Goal: Information Seeking & Learning: Check status

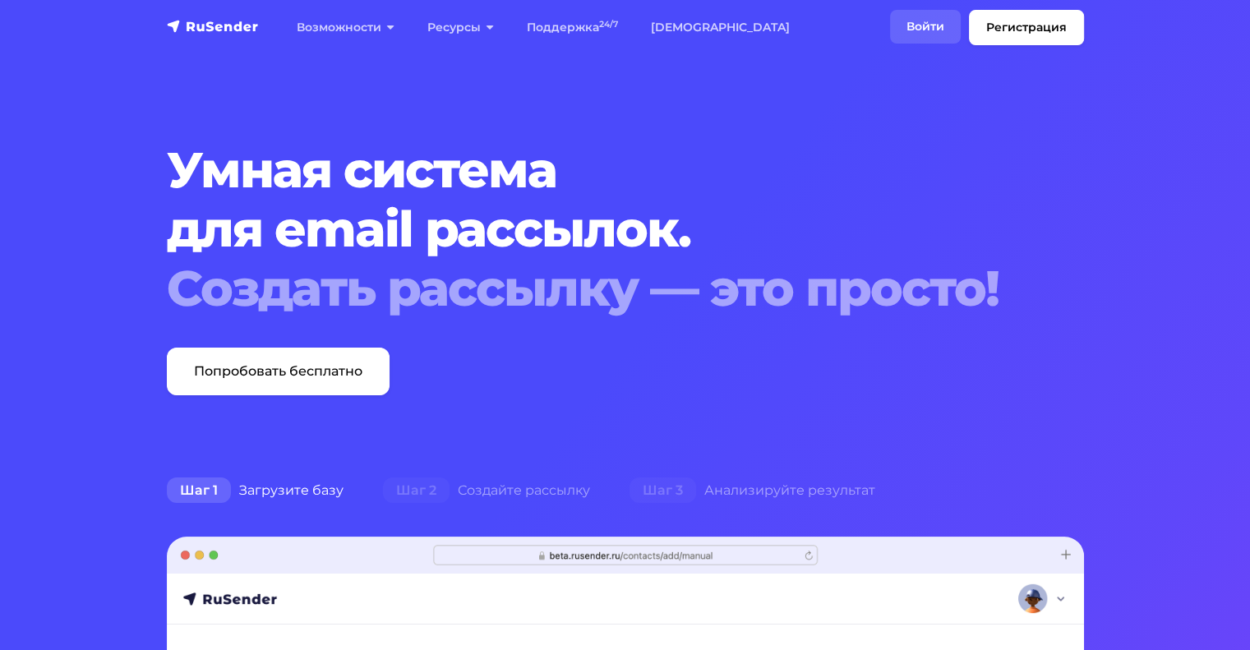
click at [925, 22] on link "Войти" at bounding box center [925, 27] width 71 height 34
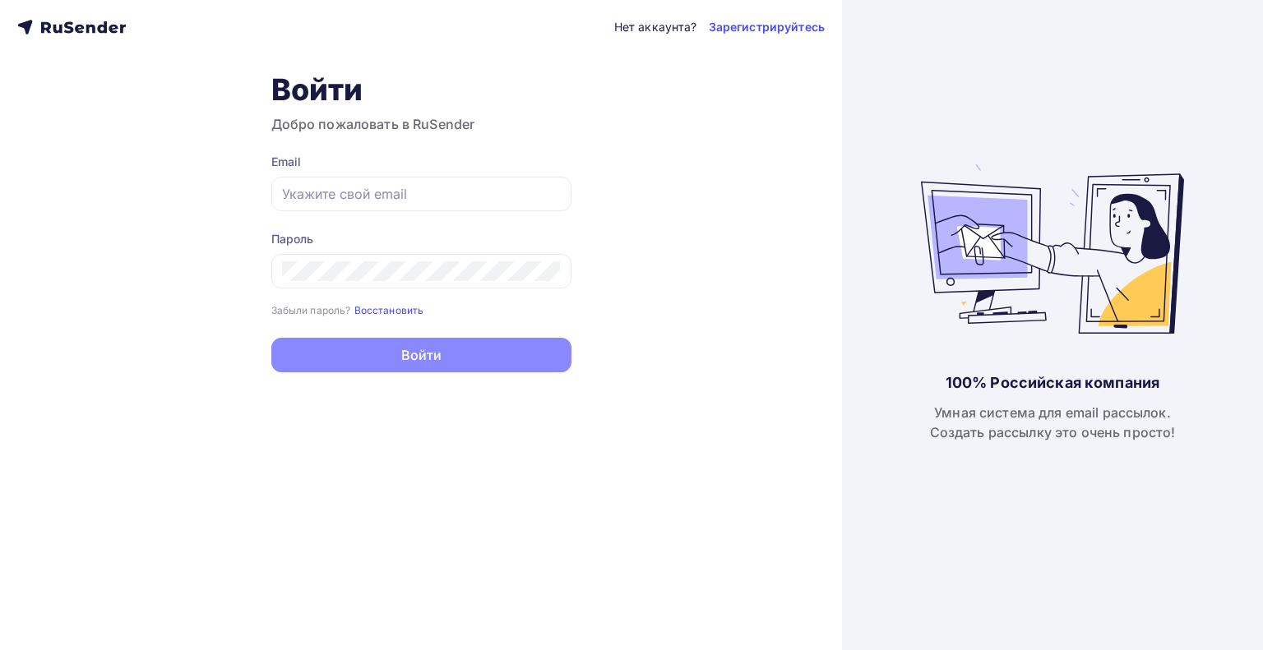
type input "[EMAIL_ADDRESS][DOMAIN_NAME]"
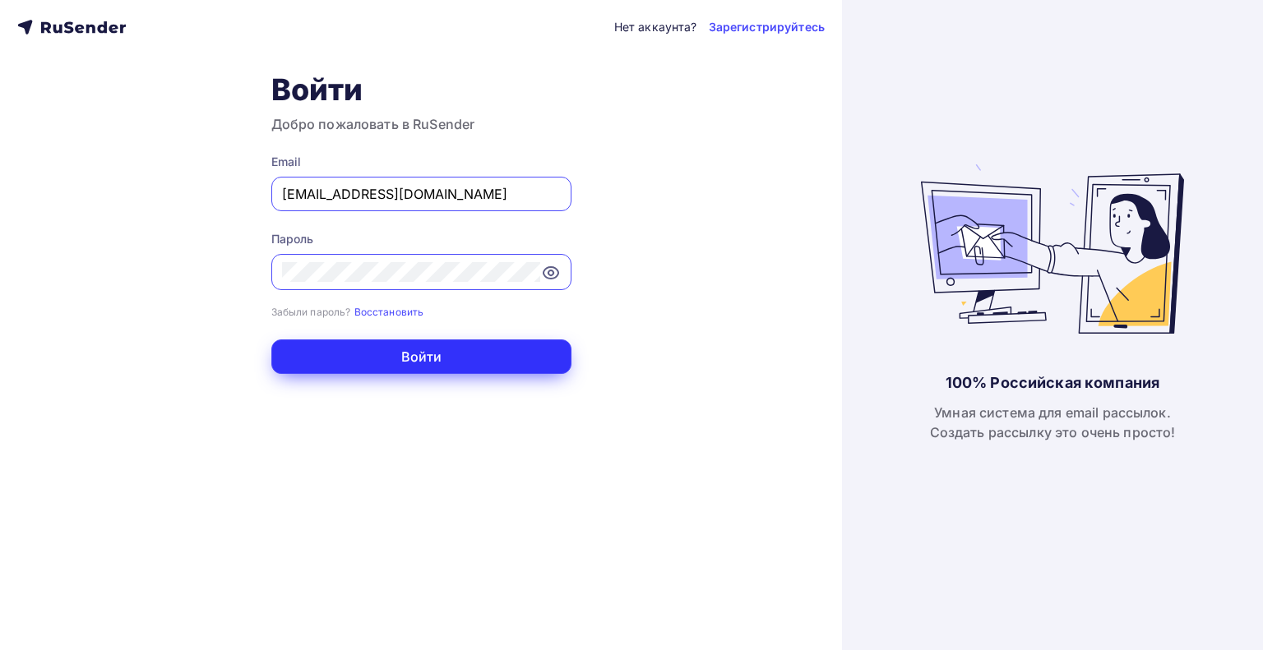
click at [415, 347] on button "Войти" at bounding box center [421, 357] width 300 height 35
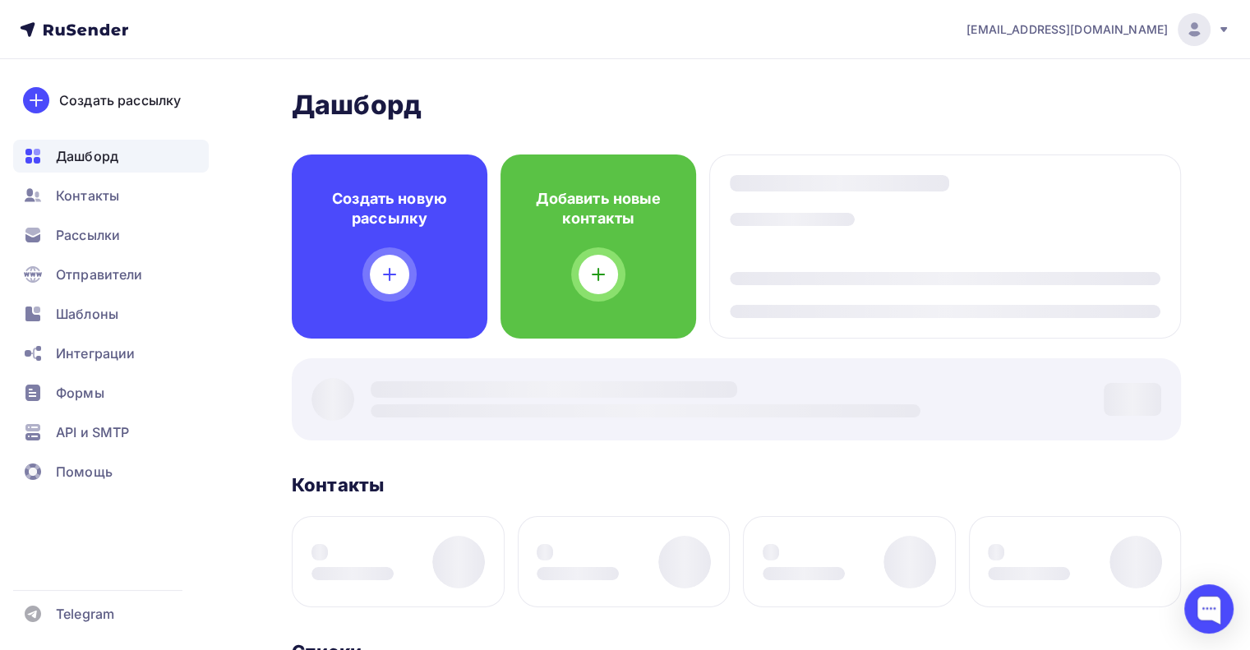
click at [419, 359] on div at bounding box center [736, 399] width 889 height 82
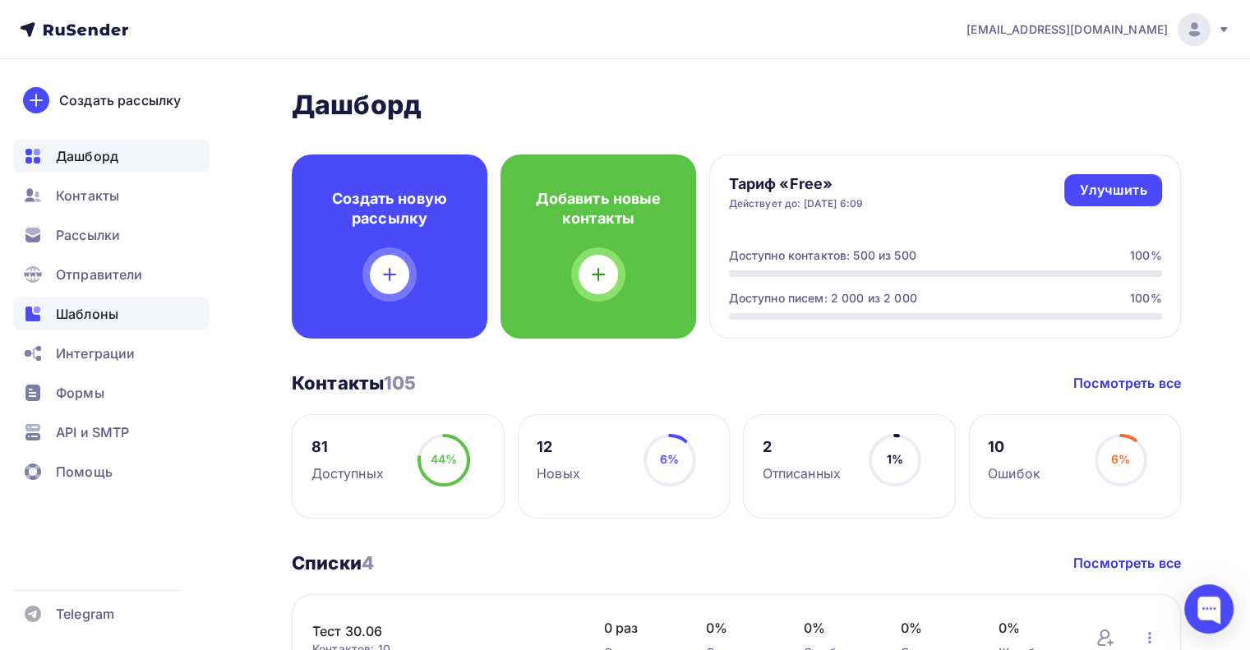
click at [100, 313] on span "Шаблоны" at bounding box center [87, 314] width 62 height 20
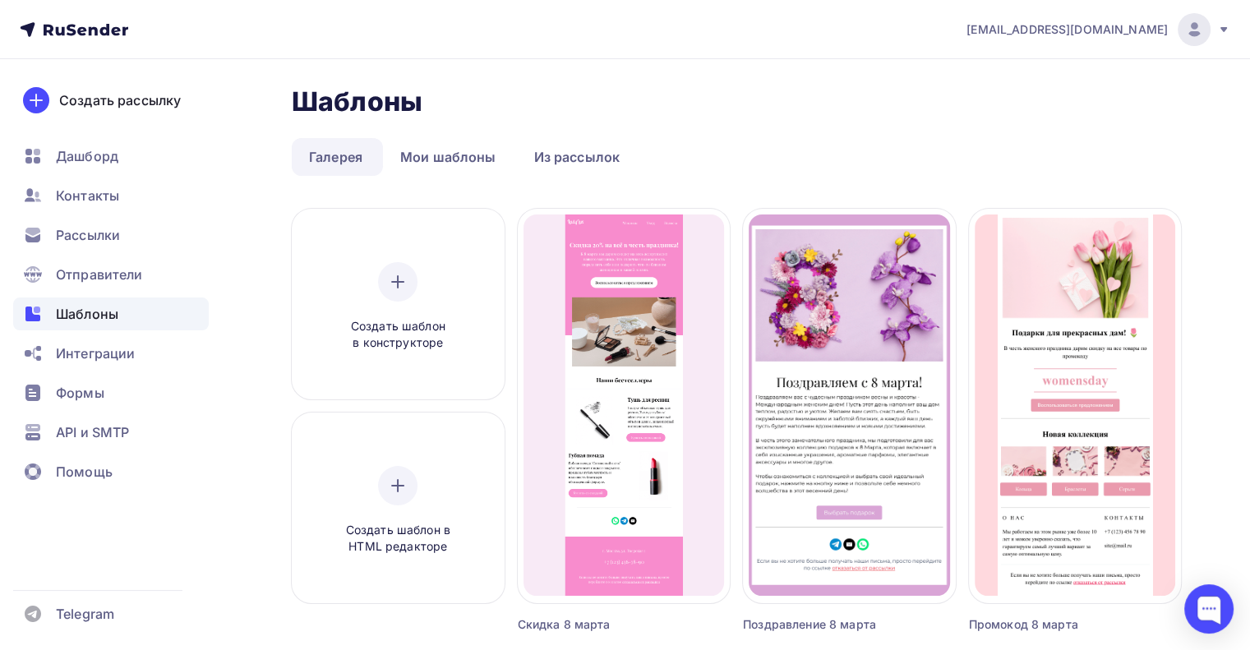
click at [337, 154] on link "Галерея" at bounding box center [336, 157] width 88 height 38
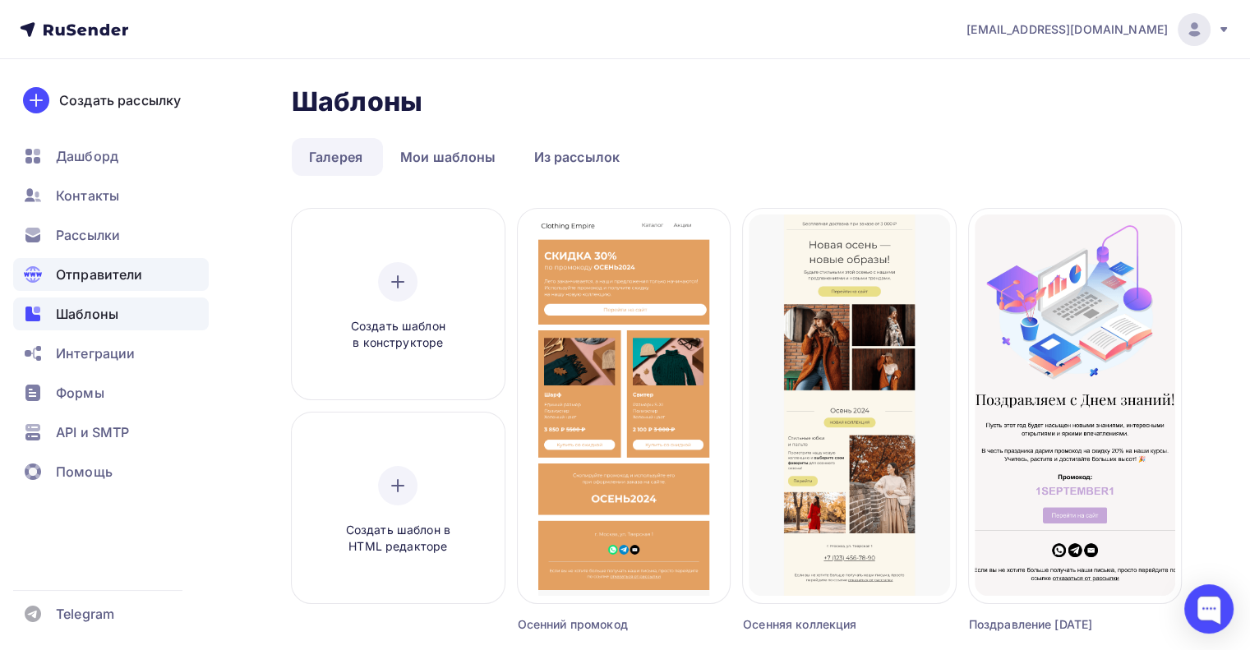
click at [126, 286] on div "Отправители" at bounding box center [111, 274] width 196 height 33
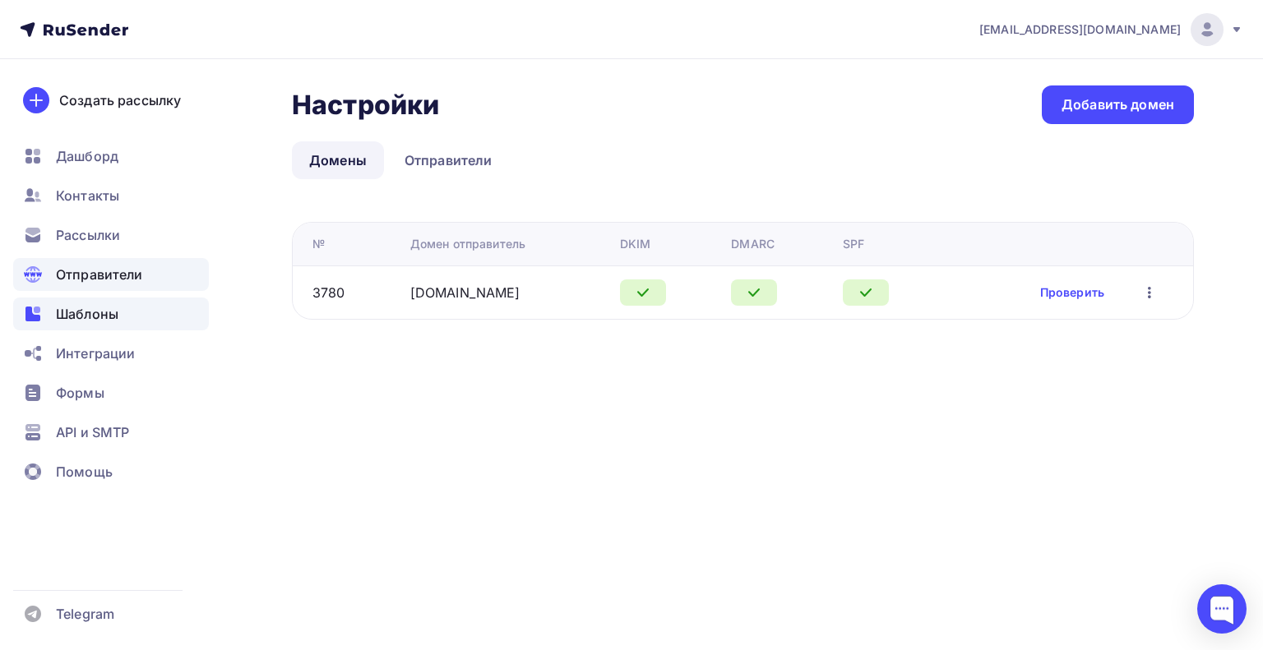
click at [137, 309] on div "Шаблоны" at bounding box center [111, 314] width 196 height 33
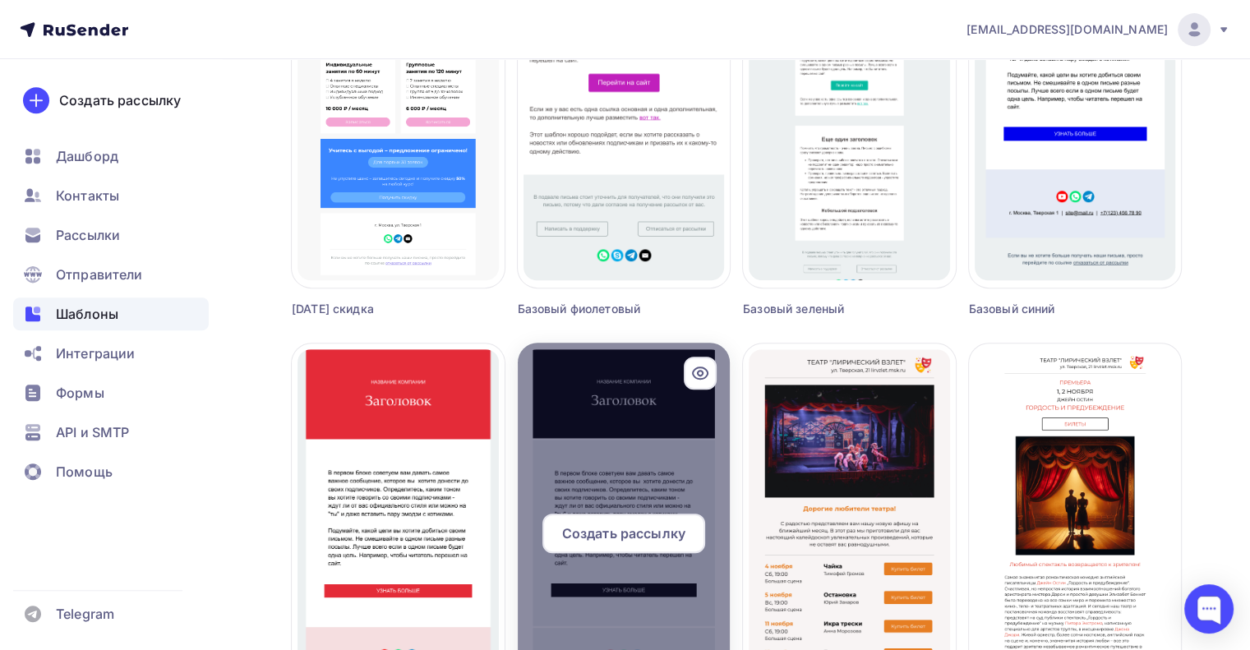
scroll to position [901, 0]
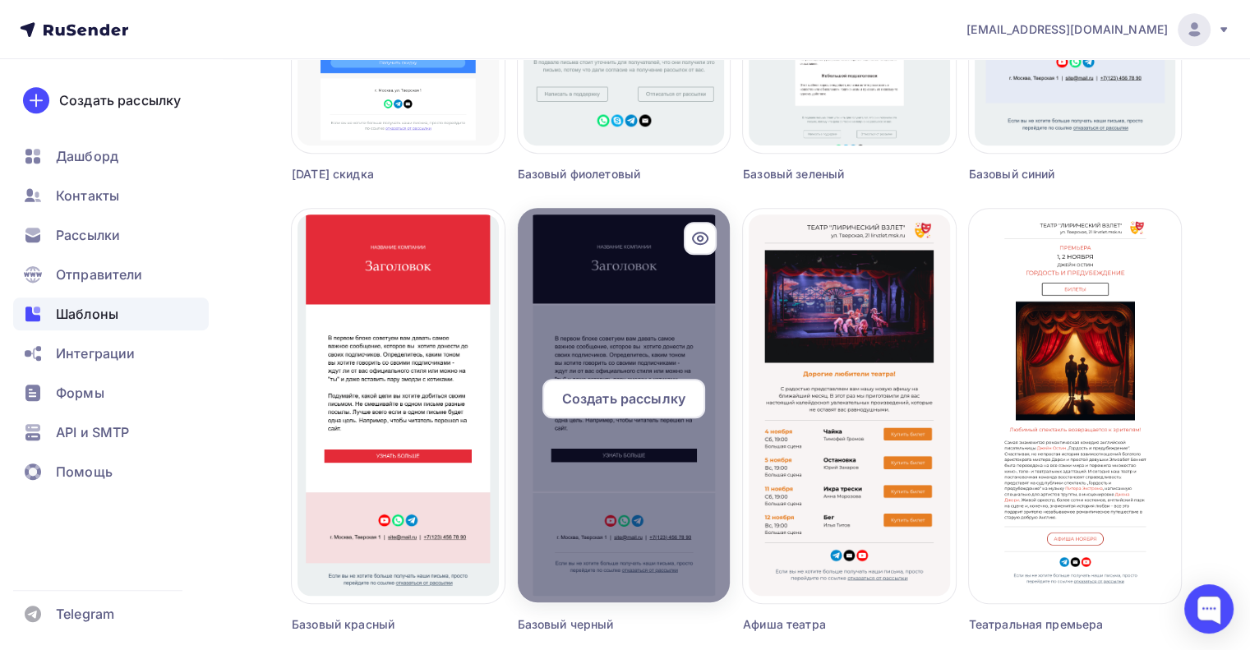
click at [625, 413] on div "Создать рассылку" at bounding box center [624, 398] width 163 height 39
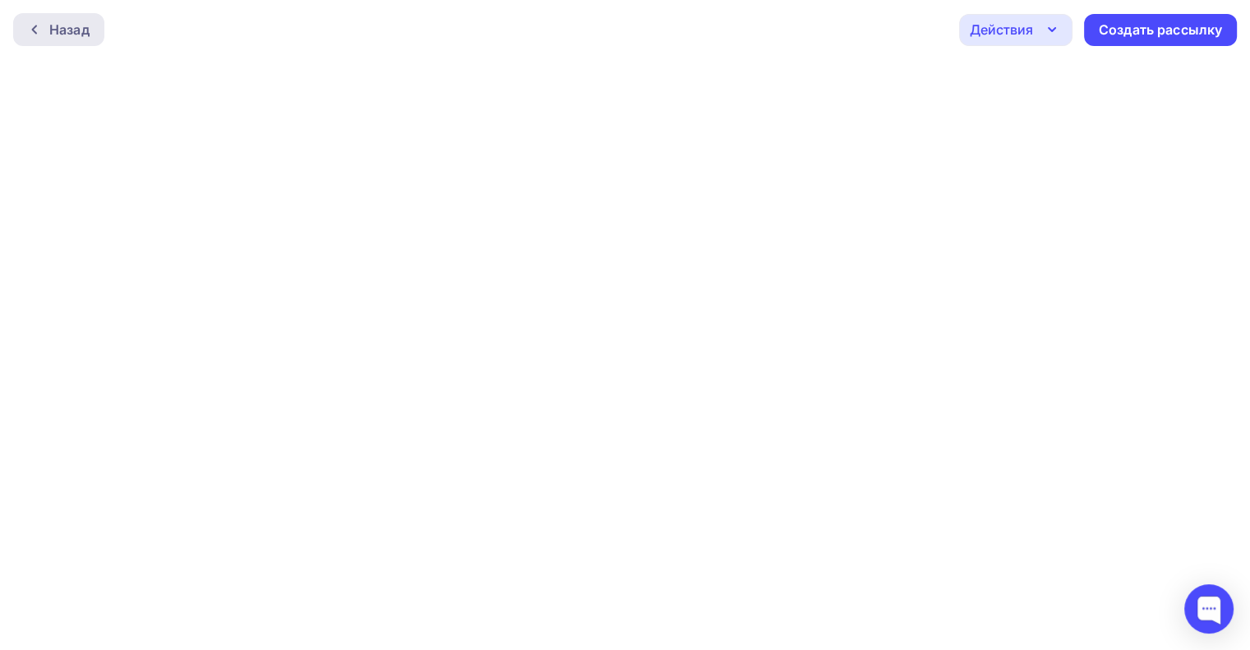
click at [95, 31] on div "Назад" at bounding box center [58, 29] width 91 height 33
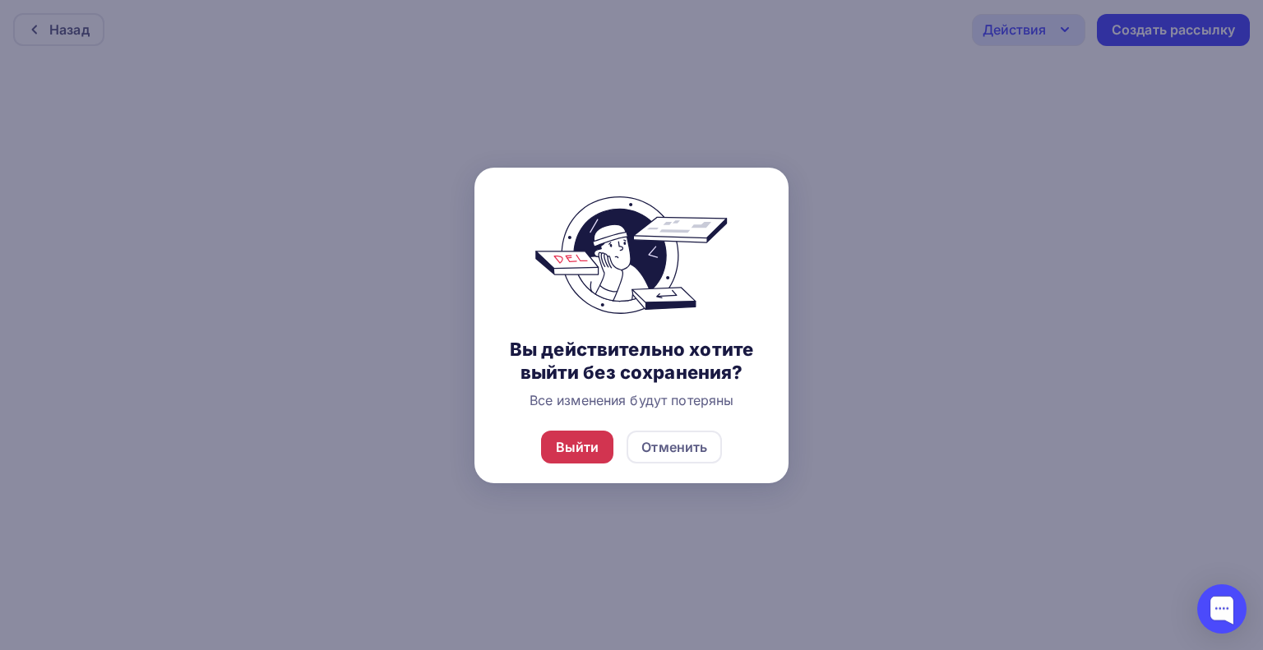
click at [587, 452] on div "Выйти" at bounding box center [578, 447] width 44 height 20
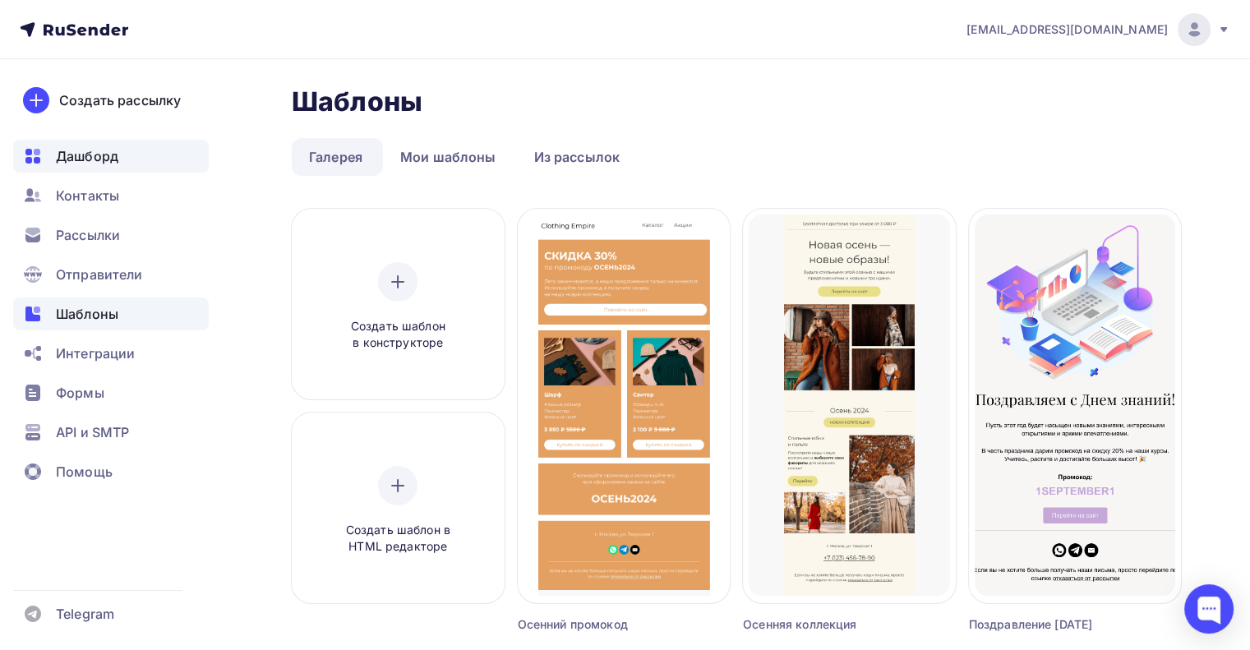
click at [150, 148] on div "Дашборд" at bounding box center [111, 156] width 196 height 33
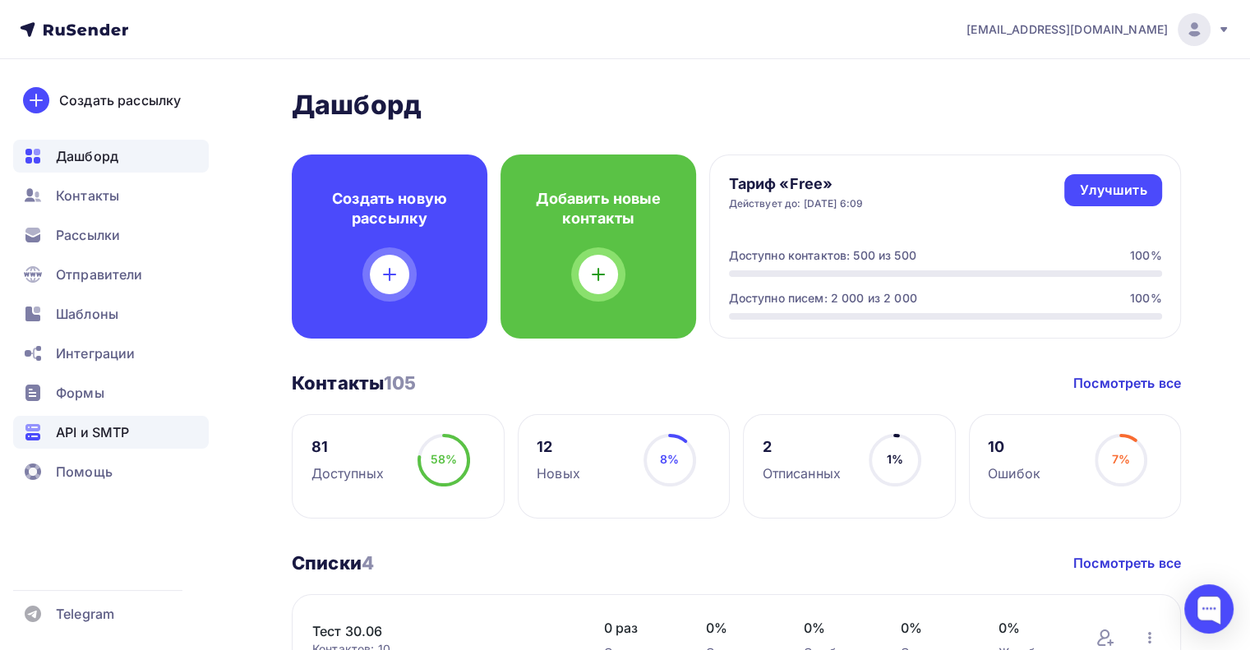
click at [90, 436] on span "API и SMTP" at bounding box center [92, 433] width 73 height 20
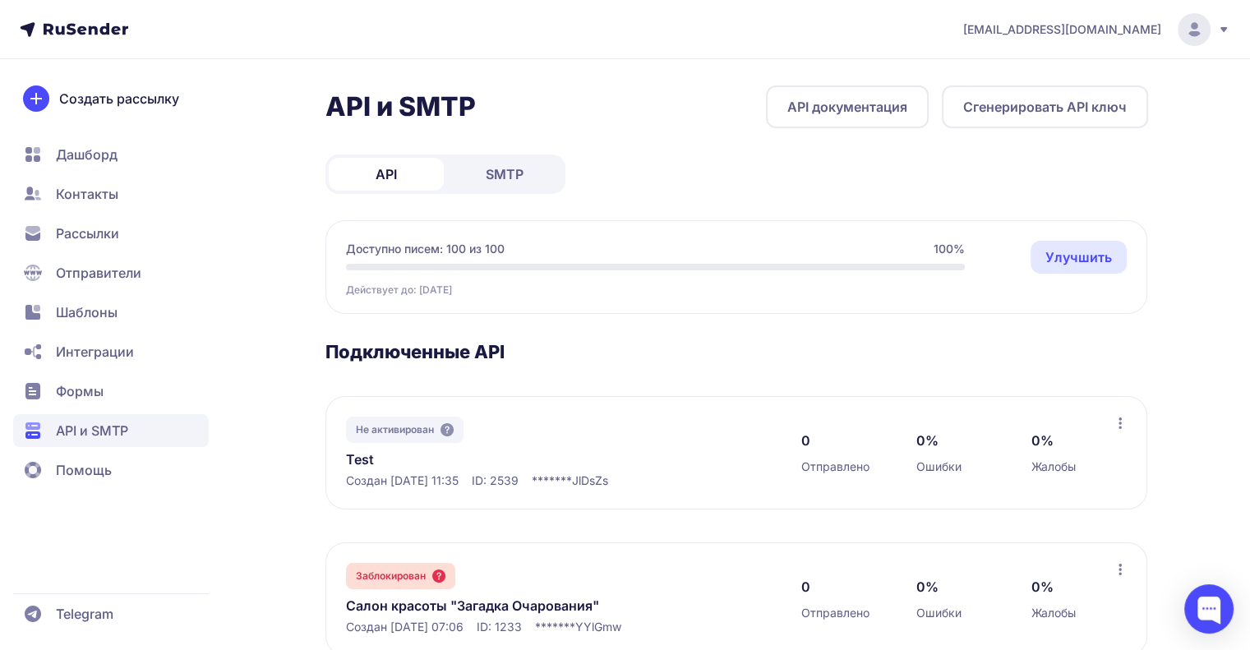
click at [131, 476] on span "Помощь" at bounding box center [111, 470] width 196 height 33
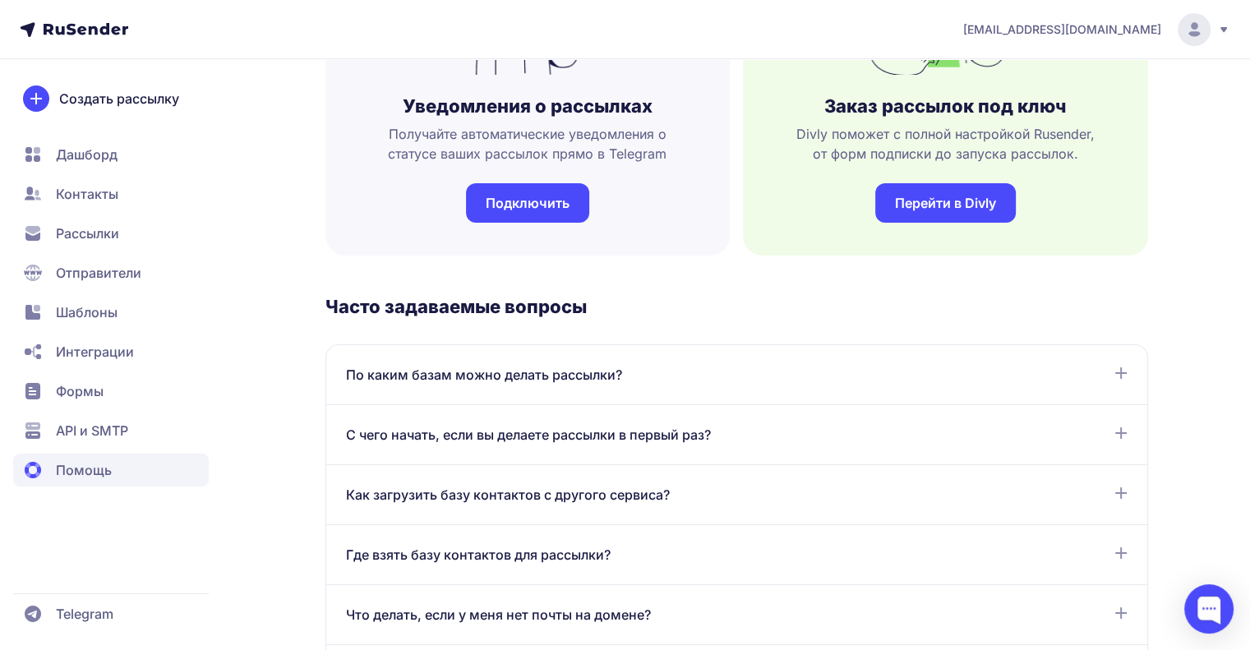
scroll to position [598, 0]
click at [457, 399] on div "По каким базам можно делать рассылки? Рассылки можно отправлять только по базам…" at bounding box center [736, 376] width 821 height 60
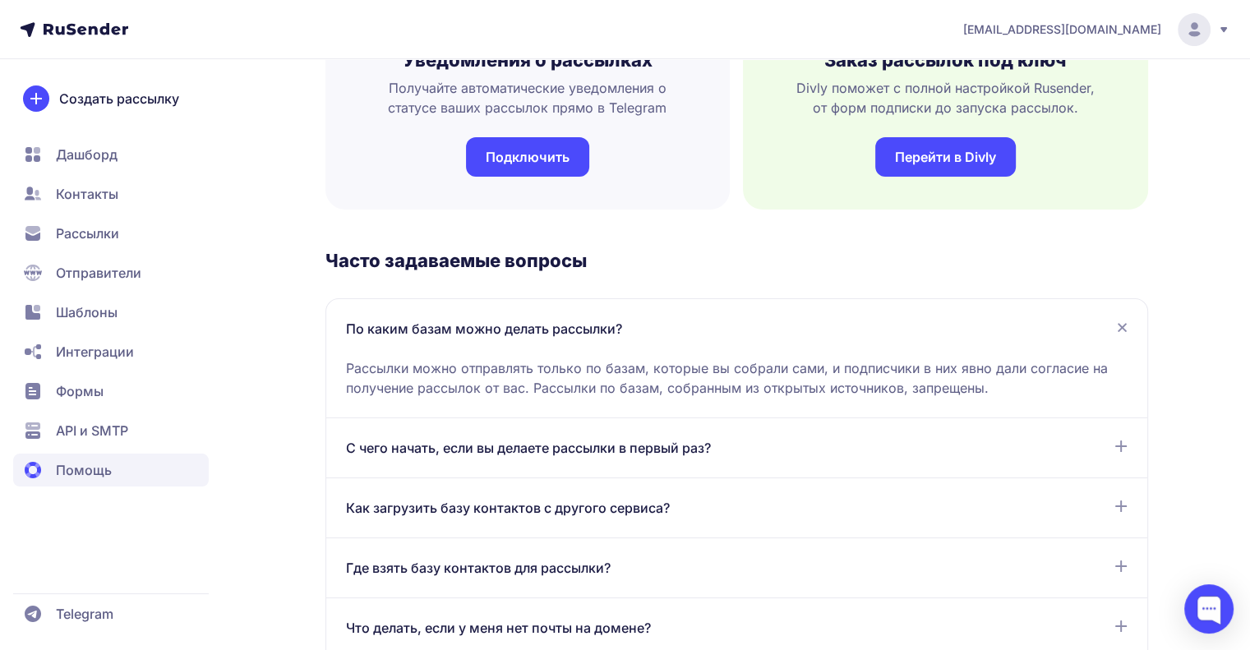
scroll to position [649, 0]
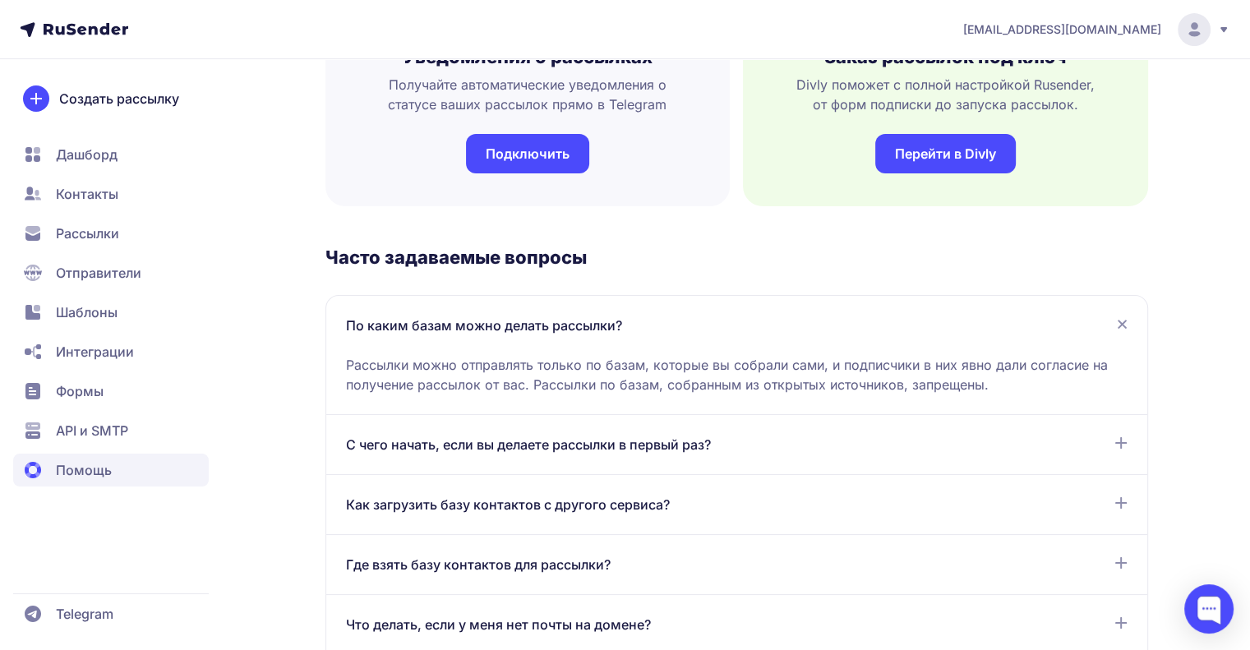
click at [480, 430] on div "С чего начать, если вы делаете рассылки в первый раз? Для отправки первой рассы…" at bounding box center [736, 445] width 821 height 60
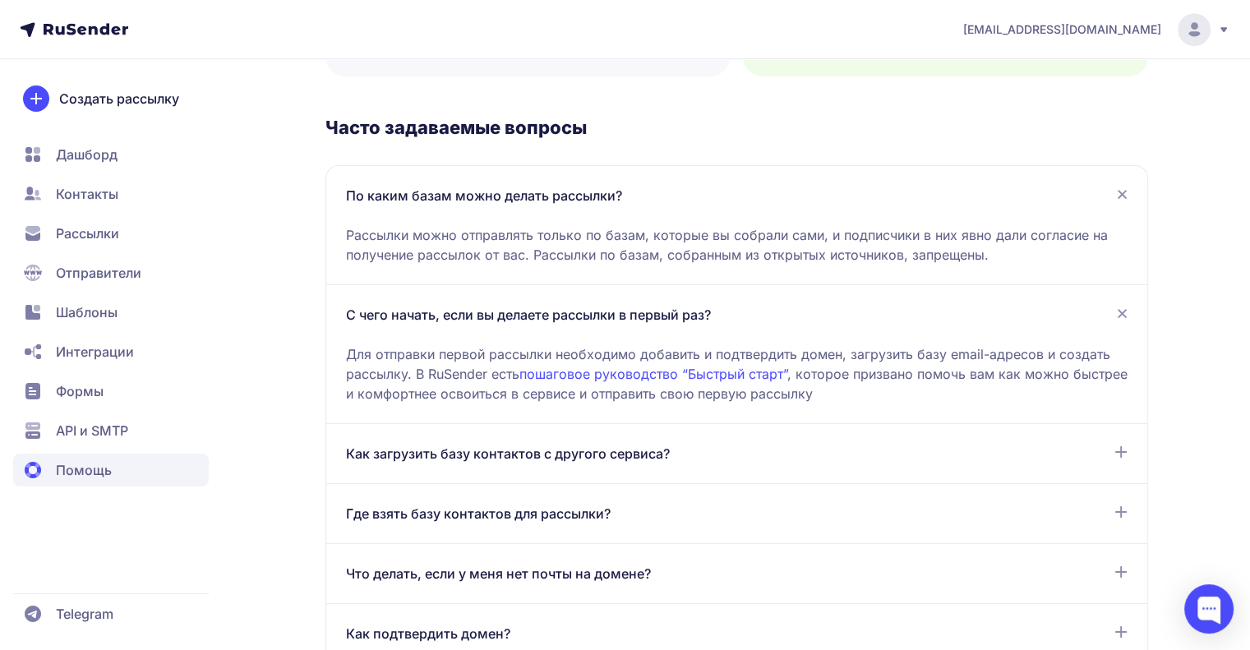
scroll to position [780, 0]
click at [582, 464] on div "Как загрузить базу контактов с другого сервиса? Если вы ранее пользовались друг…" at bounding box center [736, 453] width 821 height 60
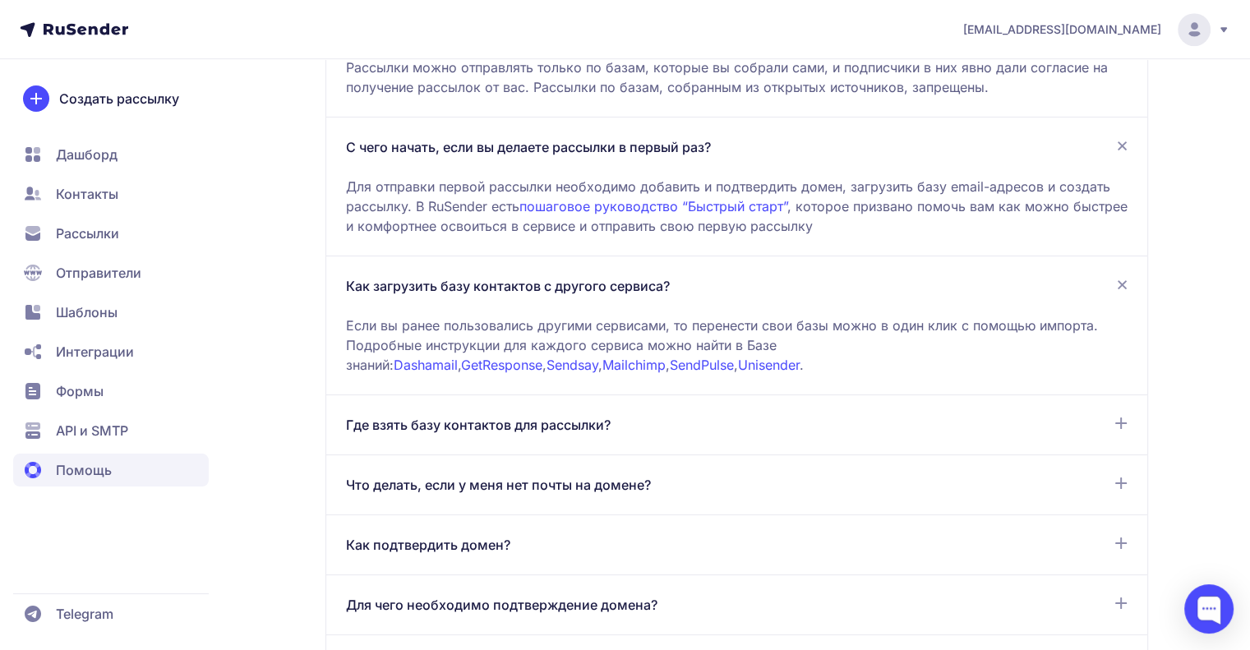
scroll to position [950, 0]
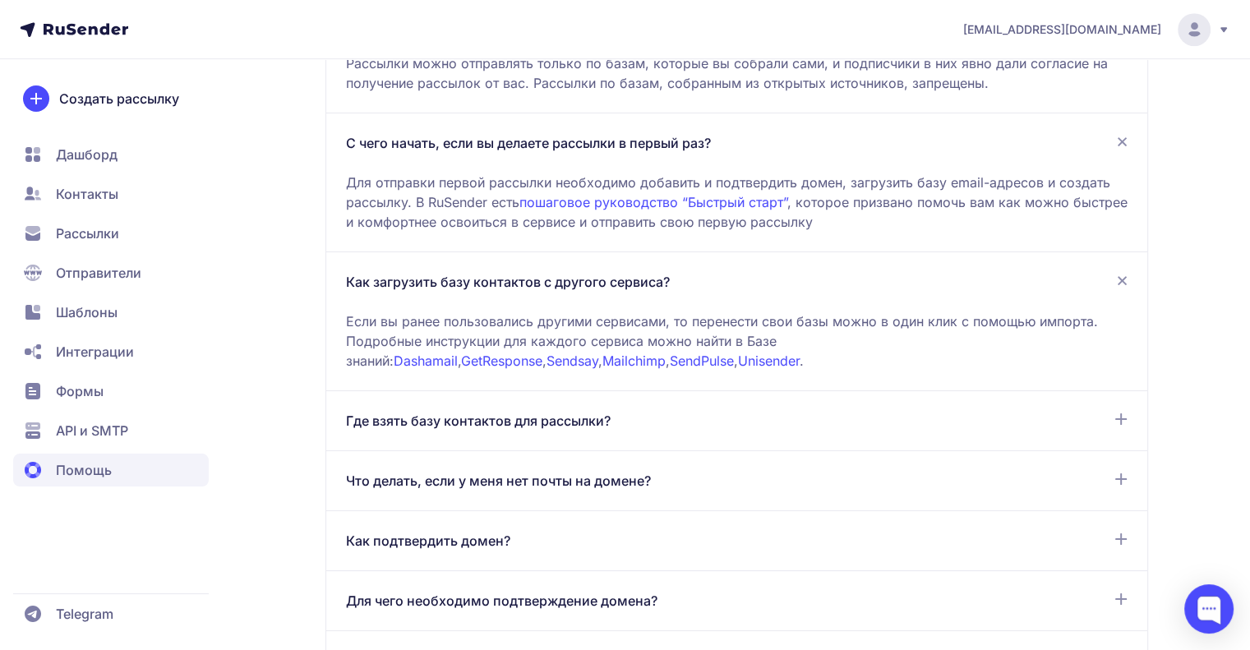
click at [562, 420] on span "Где взять базу контактов для рассылки?" at bounding box center [478, 421] width 265 height 20
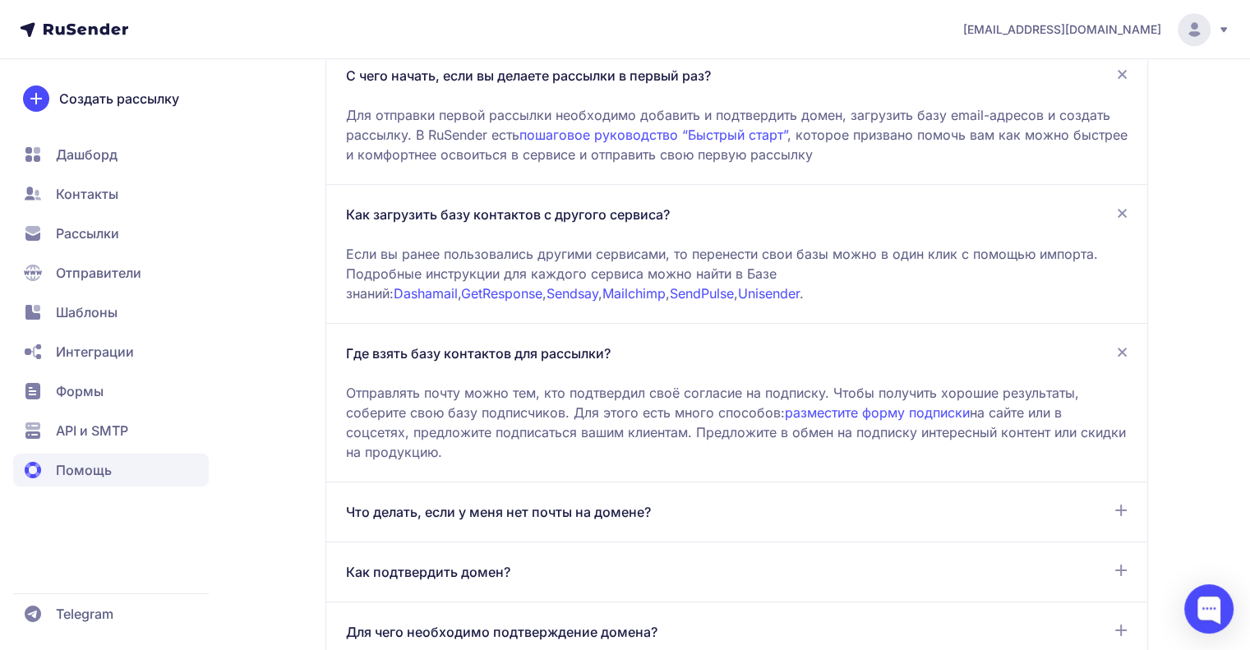
scroll to position [1060, 0]
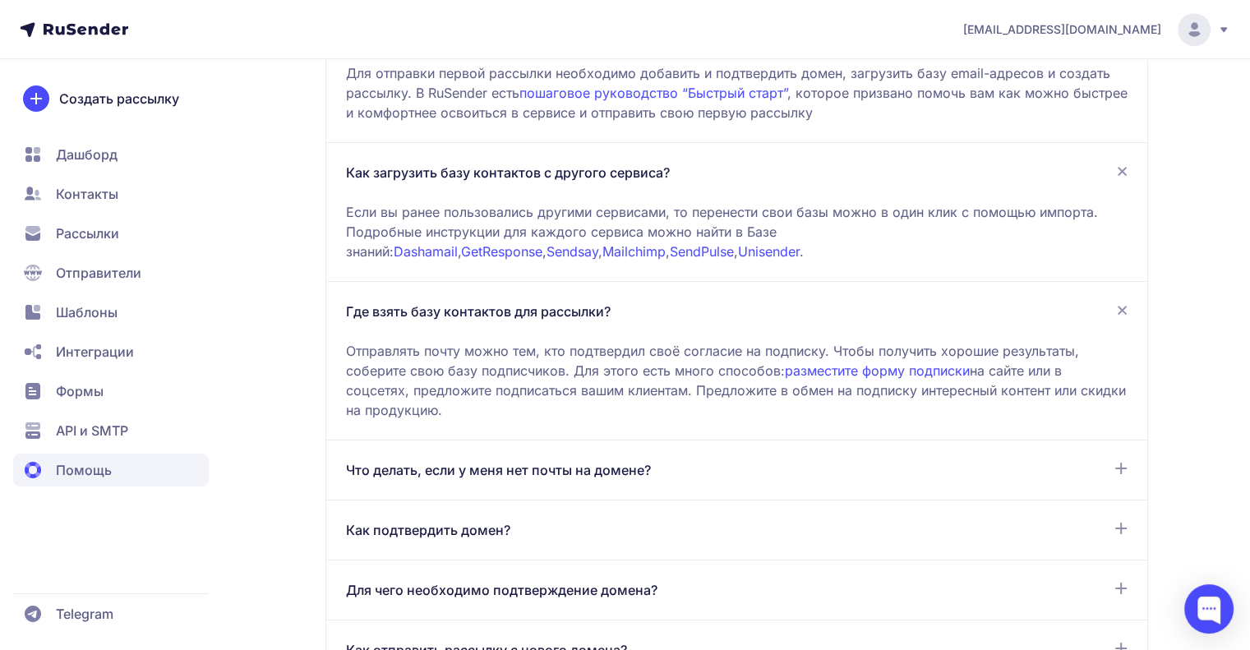
click at [553, 482] on div "Что делать, если у меня нет почты на домене? Если вы владеете доменом, вы может…" at bounding box center [736, 471] width 821 height 60
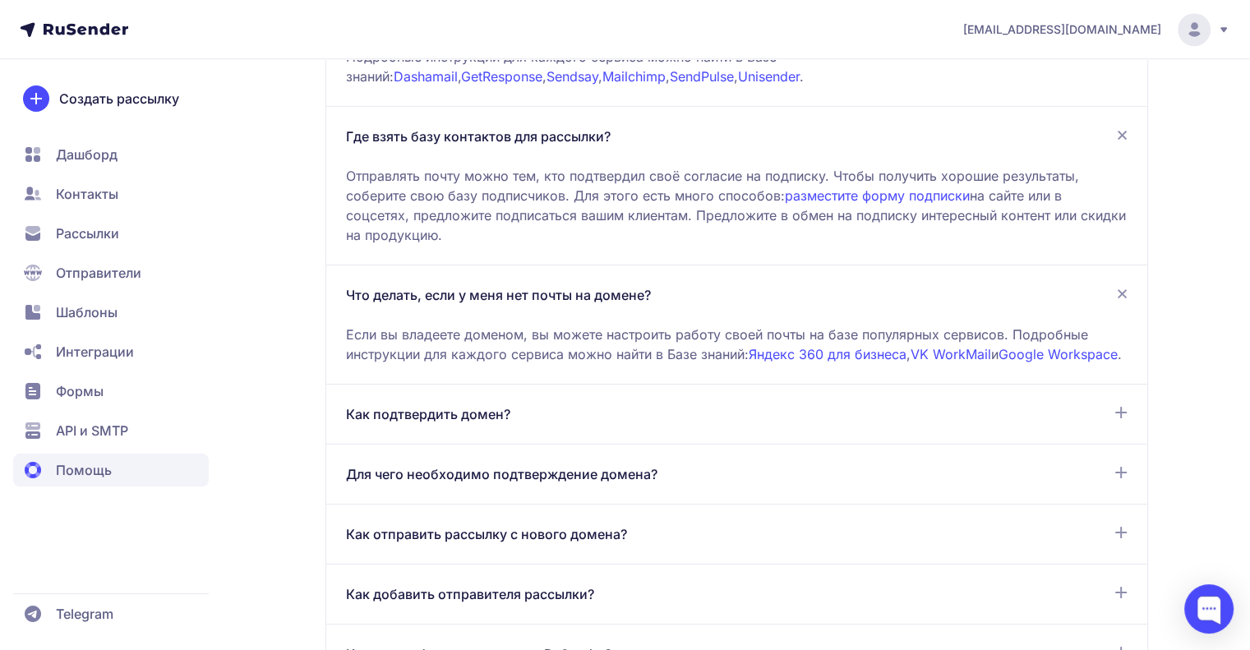
scroll to position [1236, 0]
click at [557, 423] on div "Как подтвердить домен?" at bounding box center [737, 414] width 782 height 20
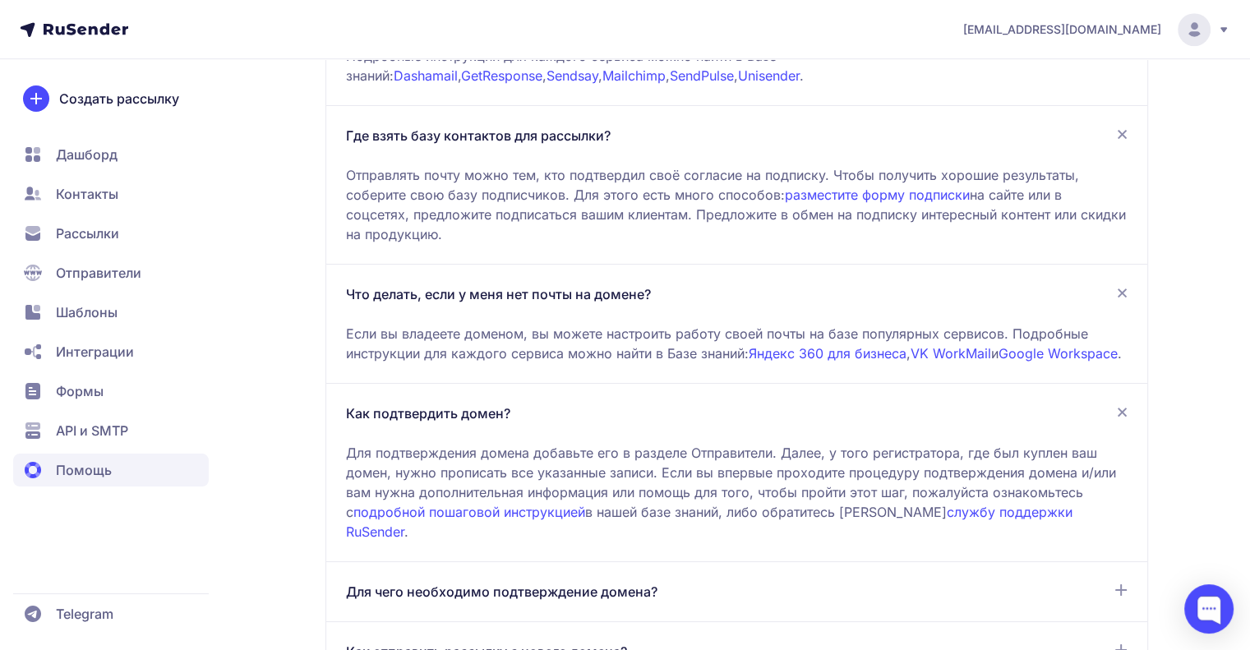
scroll to position [1401, 0]
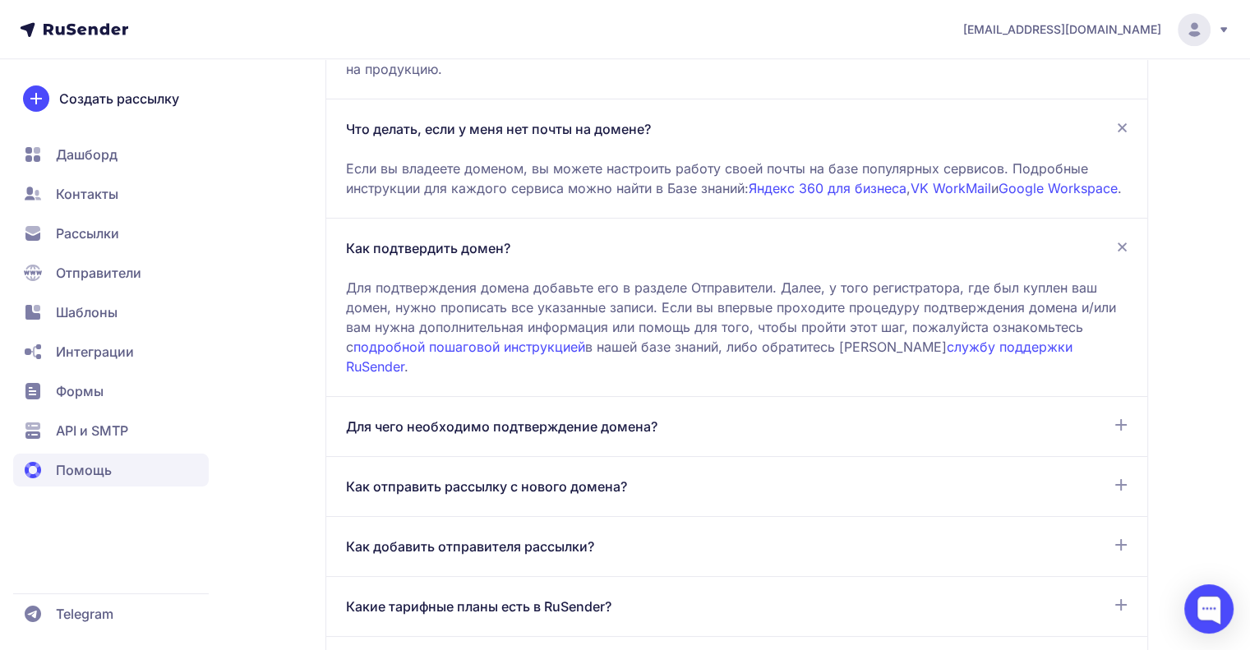
click at [557, 425] on span "Для чего необходимо подтверждение домена?" at bounding box center [502, 427] width 312 height 20
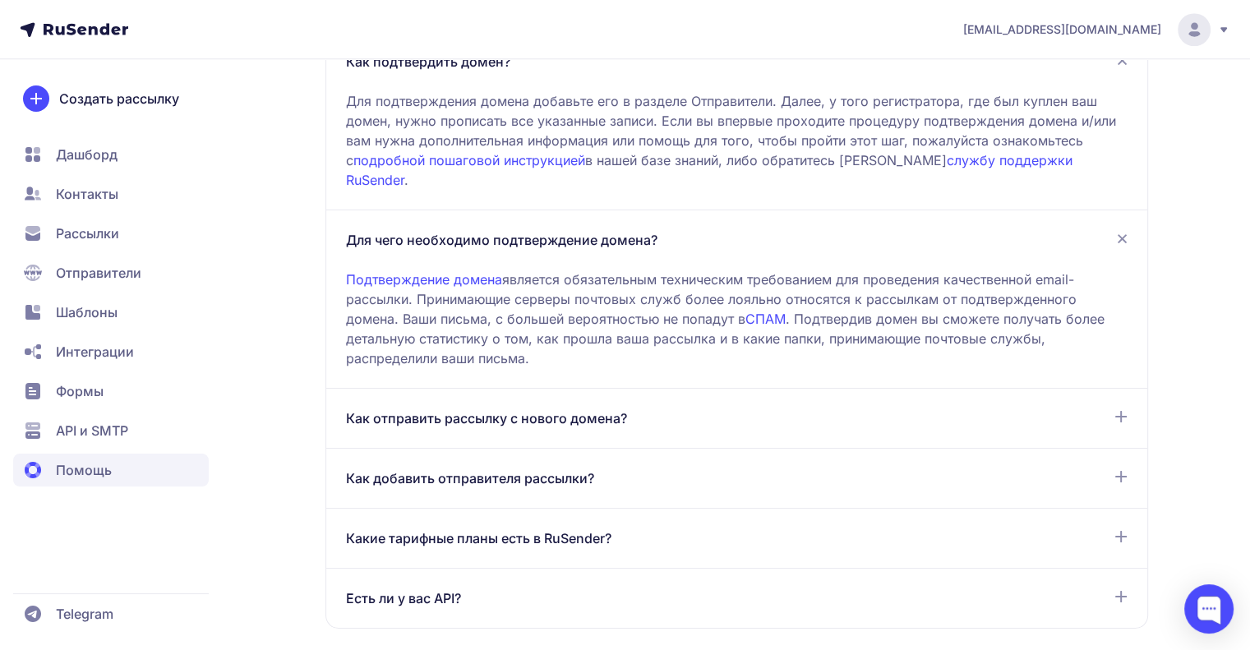
scroll to position [1590, 0]
click at [552, 420] on span "Как отправить рассылку с нового домена?" at bounding box center [486, 416] width 281 height 20
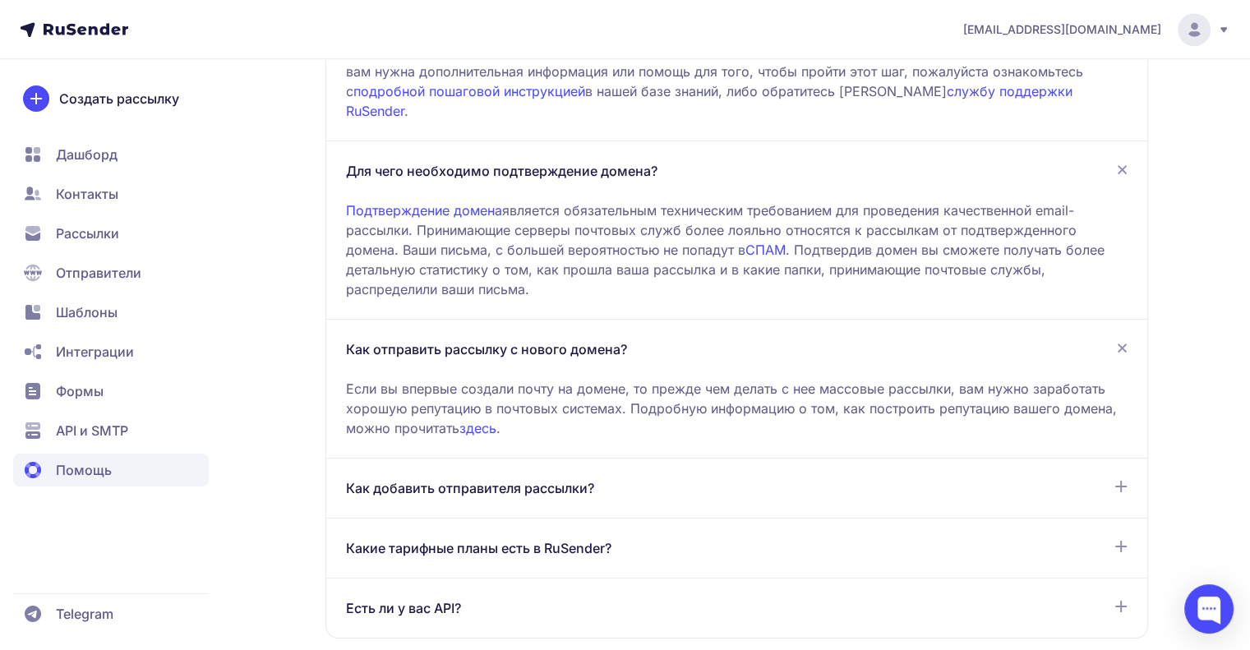
scroll to position [1657, 0]
click at [550, 485] on span "Как добавить отправителя рассылки?" at bounding box center [470, 488] width 248 height 20
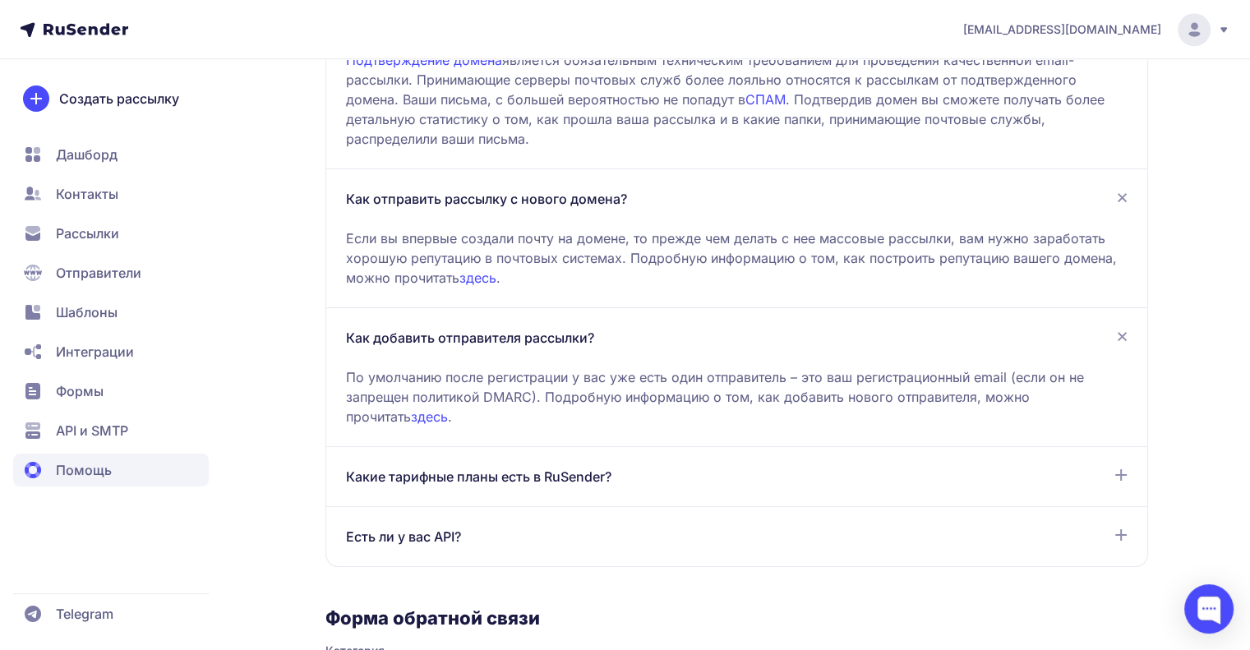
scroll to position [1808, 0]
drag, startPoint x: 550, startPoint y: 485, endPoint x: 497, endPoint y: 467, distance: 55.6
click at [497, 467] on span "Какие тарифные планы есть в RuSender?" at bounding box center [479, 476] width 266 height 20
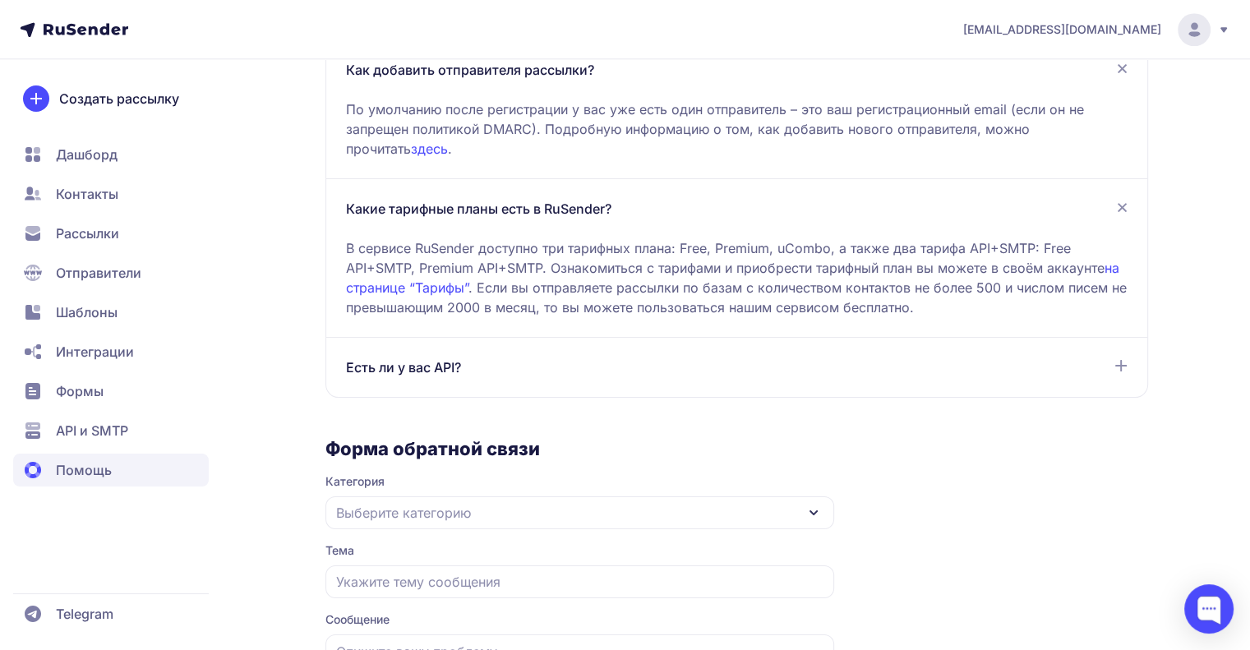
scroll to position [2257, 0]
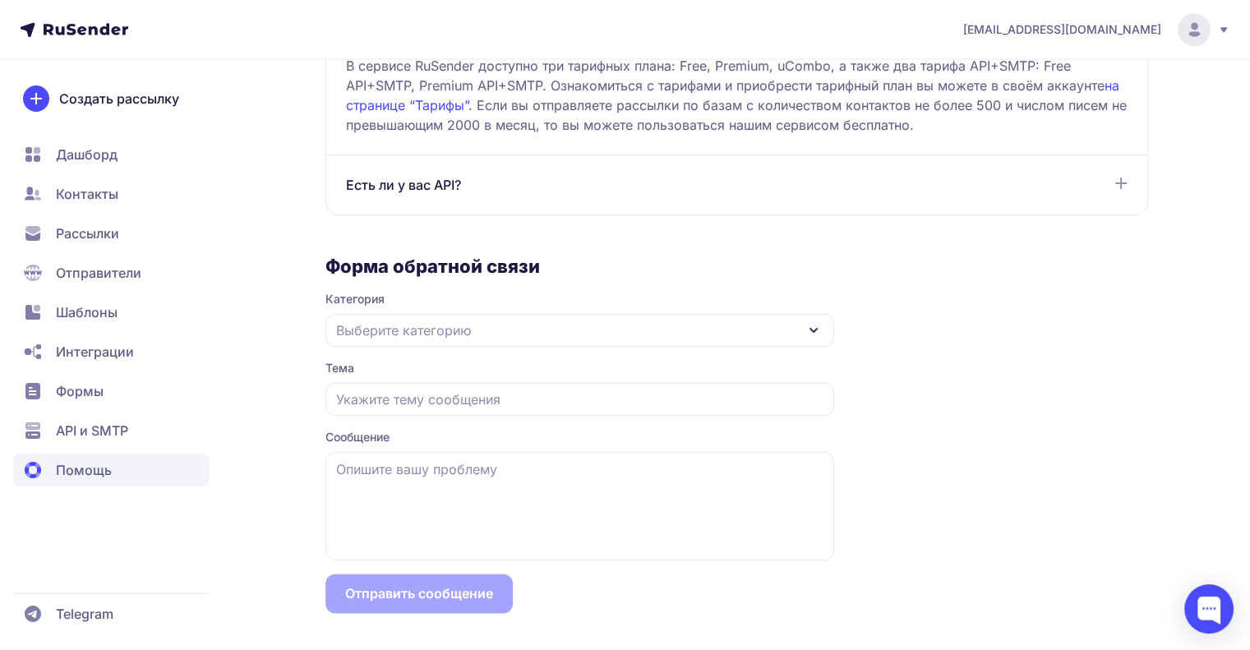
click at [446, 317] on div "Выберите категорию" at bounding box center [580, 330] width 509 height 33
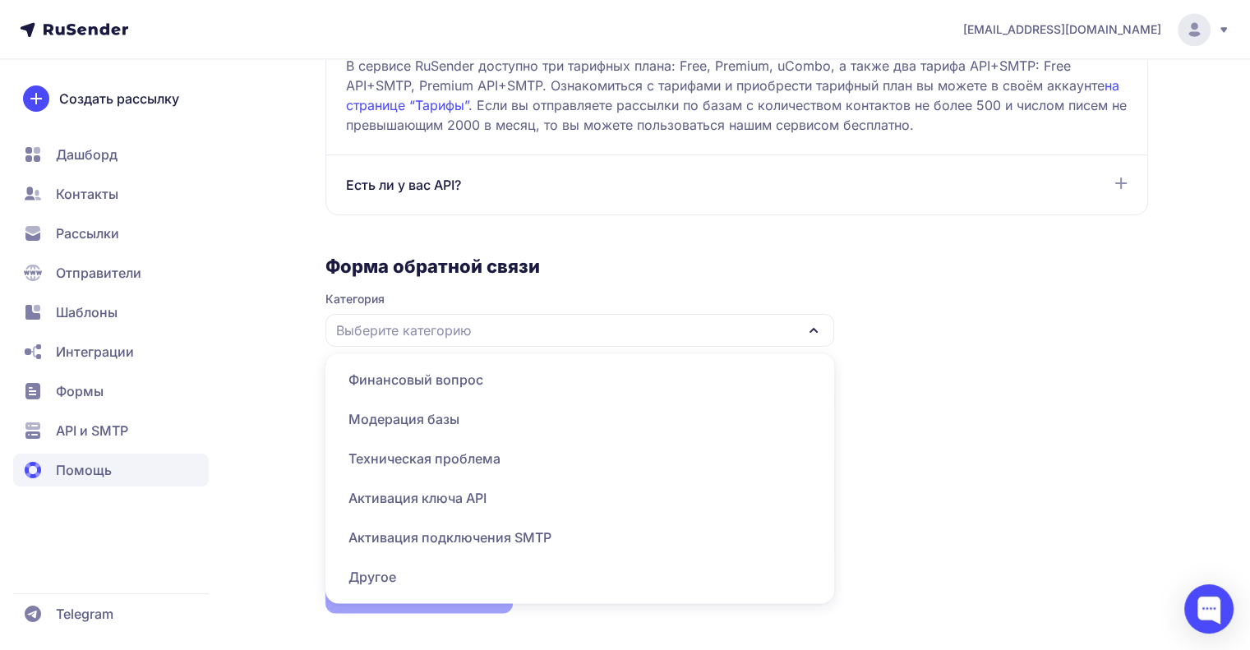
click at [450, 270] on h3 "Форма обратной связи" at bounding box center [580, 266] width 509 height 23
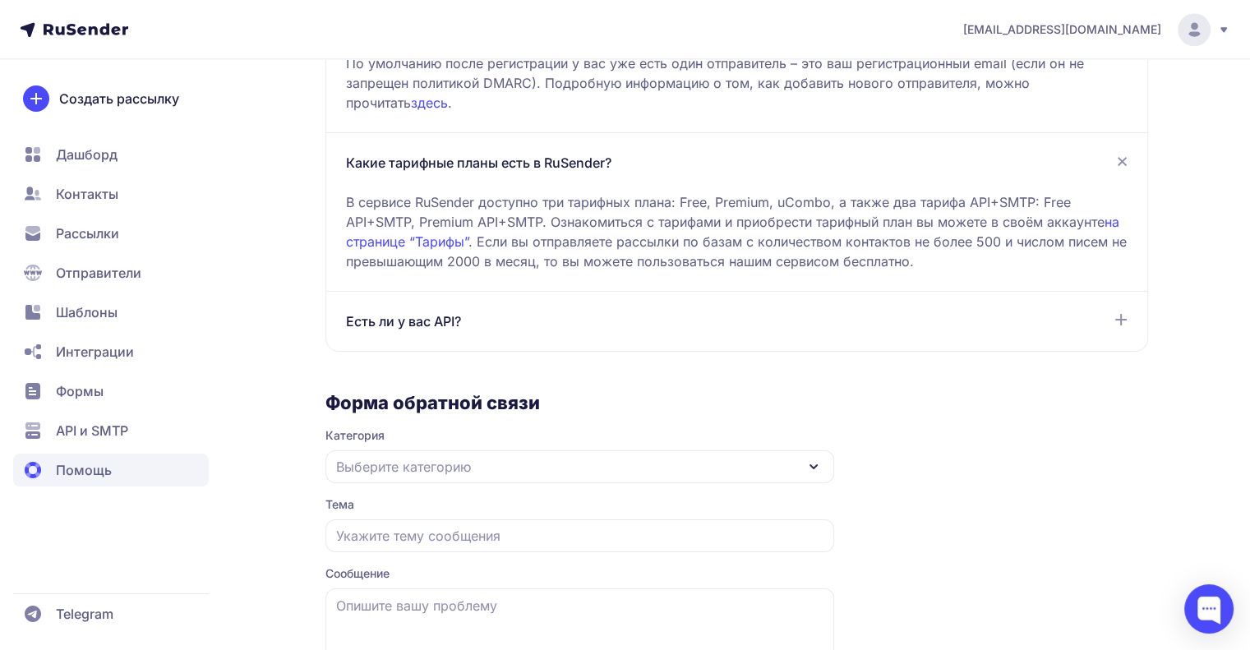
scroll to position [2119, 0]
click at [732, 318] on div "Есть ли у вас API?" at bounding box center [737, 323] width 782 height 20
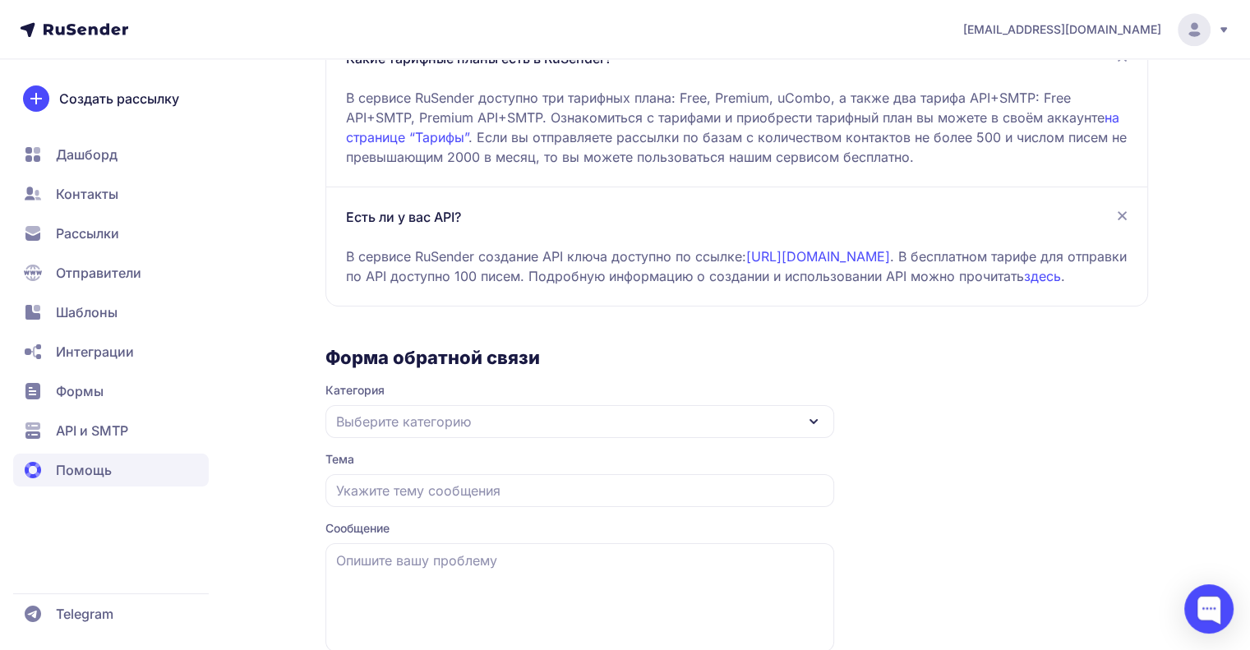
scroll to position [2336, 0]
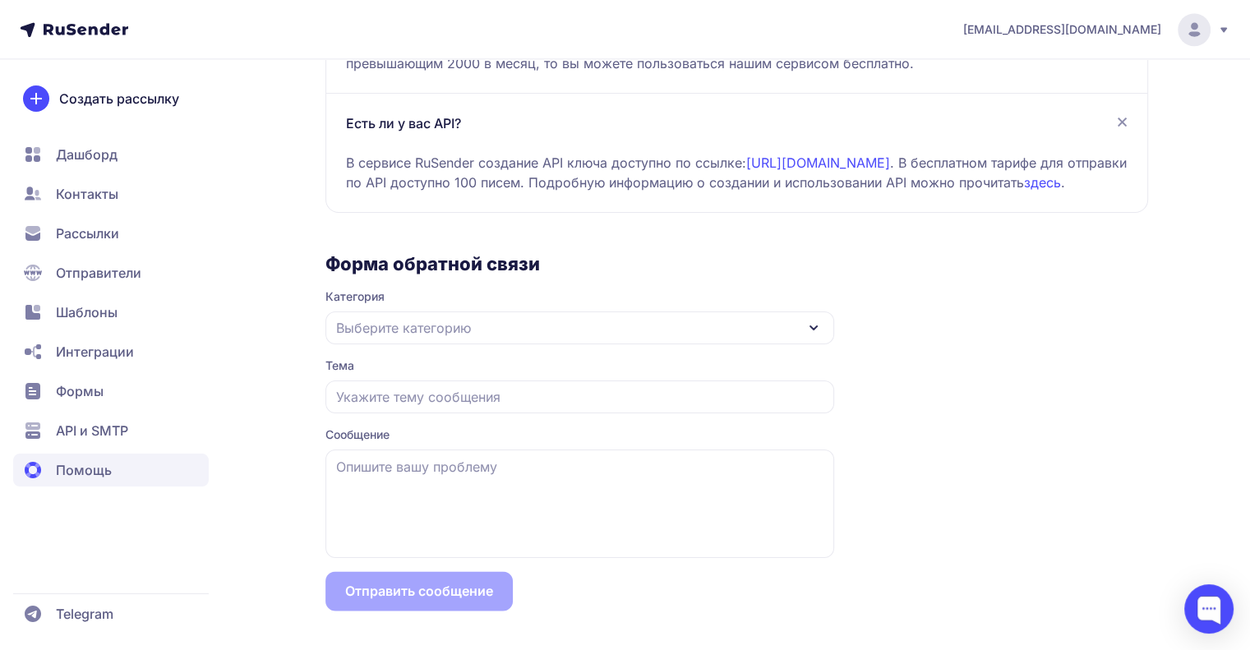
click at [154, 437] on span "API и SMTP" at bounding box center [111, 430] width 196 height 33
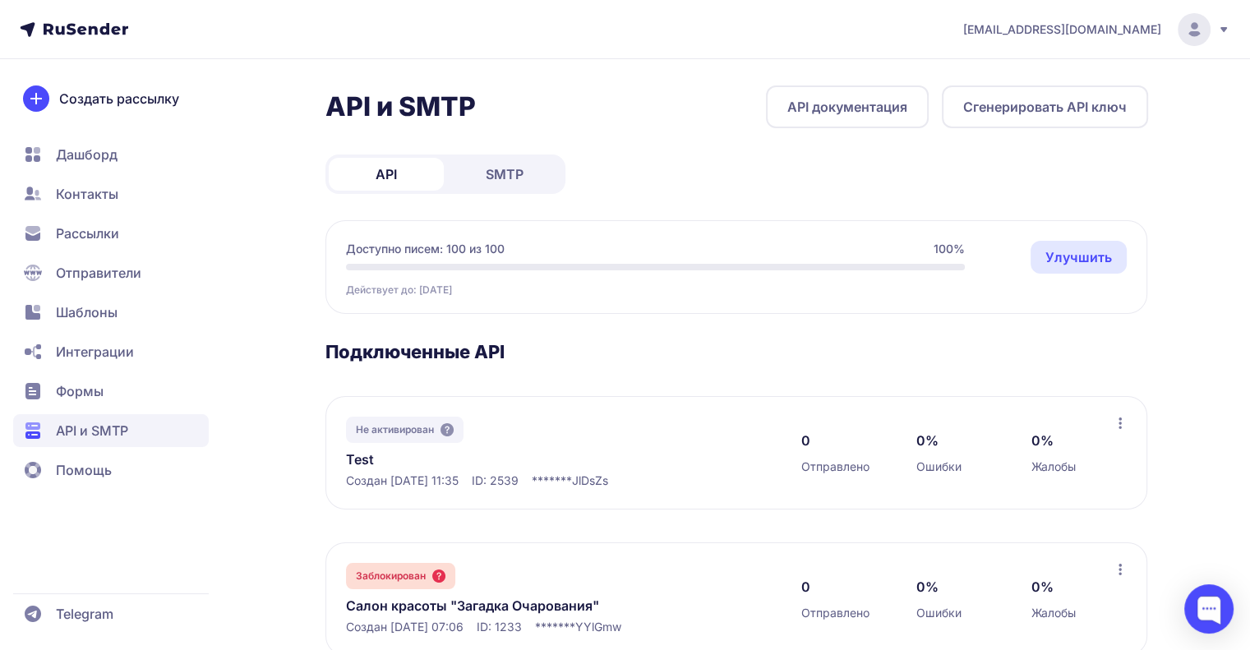
click at [99, 409] on nav "Дашборд Контакты Рассылки Отправители Шаблоны Интеграции Формы API и SMTP Помощь" at bounding box center [111, 312] width 196 height 349
click at [99, 398] on span "Формы" at bounding box center [80, 391] width 48 height 20
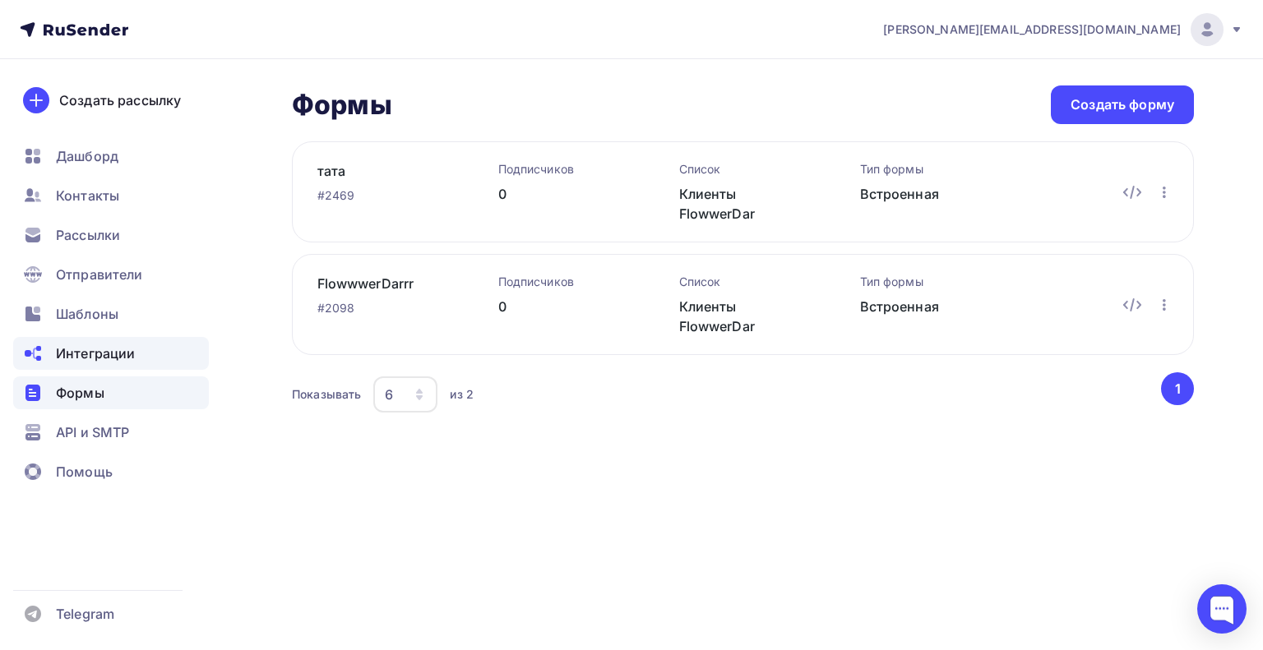
click at [120, 342] on div "Интеграции" at bounding box center [111, 353] width 196 height 33
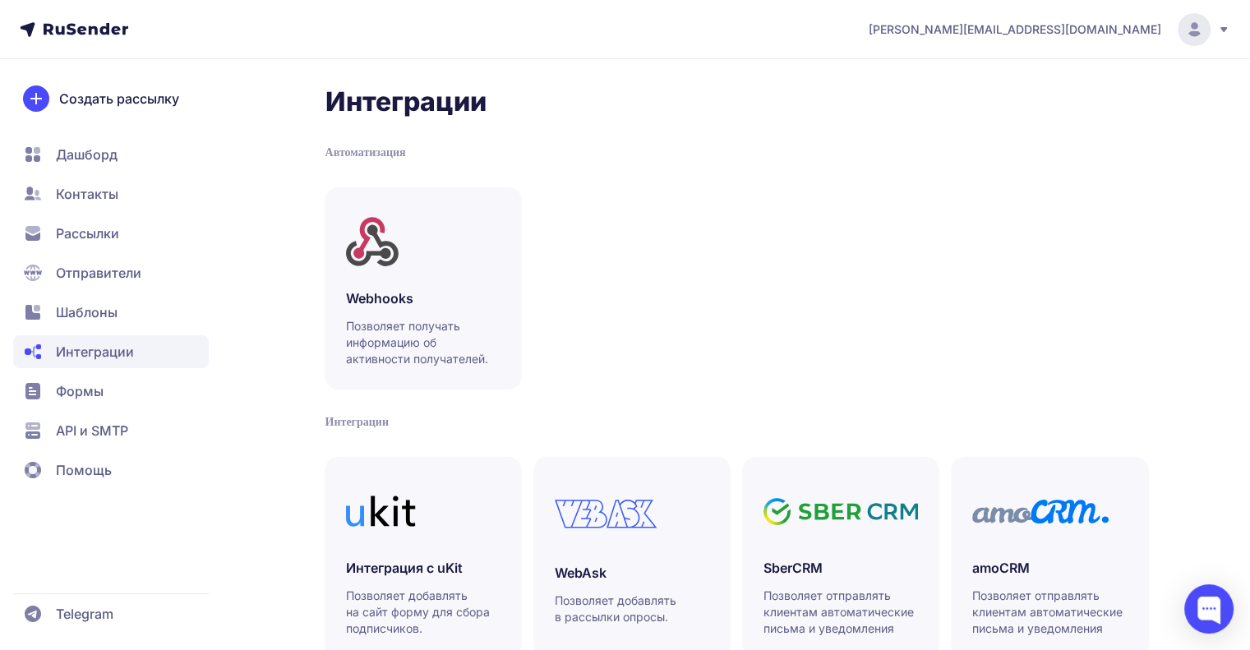
click at [127, 314] on span "Шаблоны" at bounding box center [111, 312] width 196 height 33
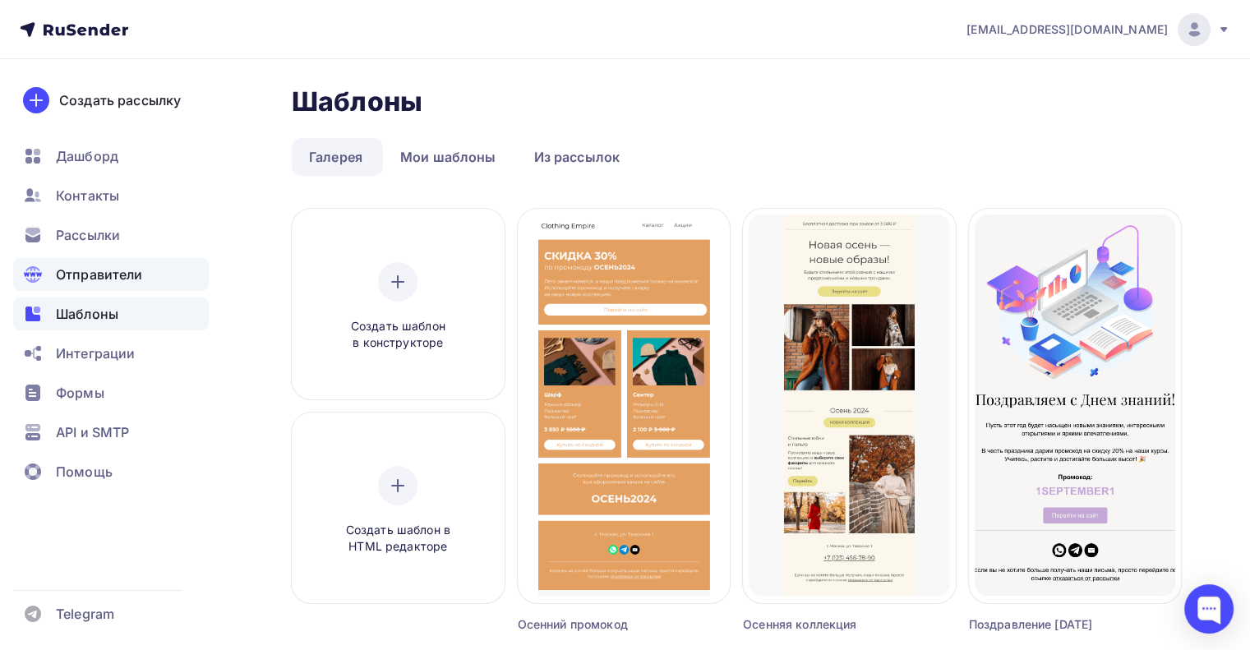
click at [125, 285] on div "Отправители" at bounding box center [111, 274] width 196 height 33
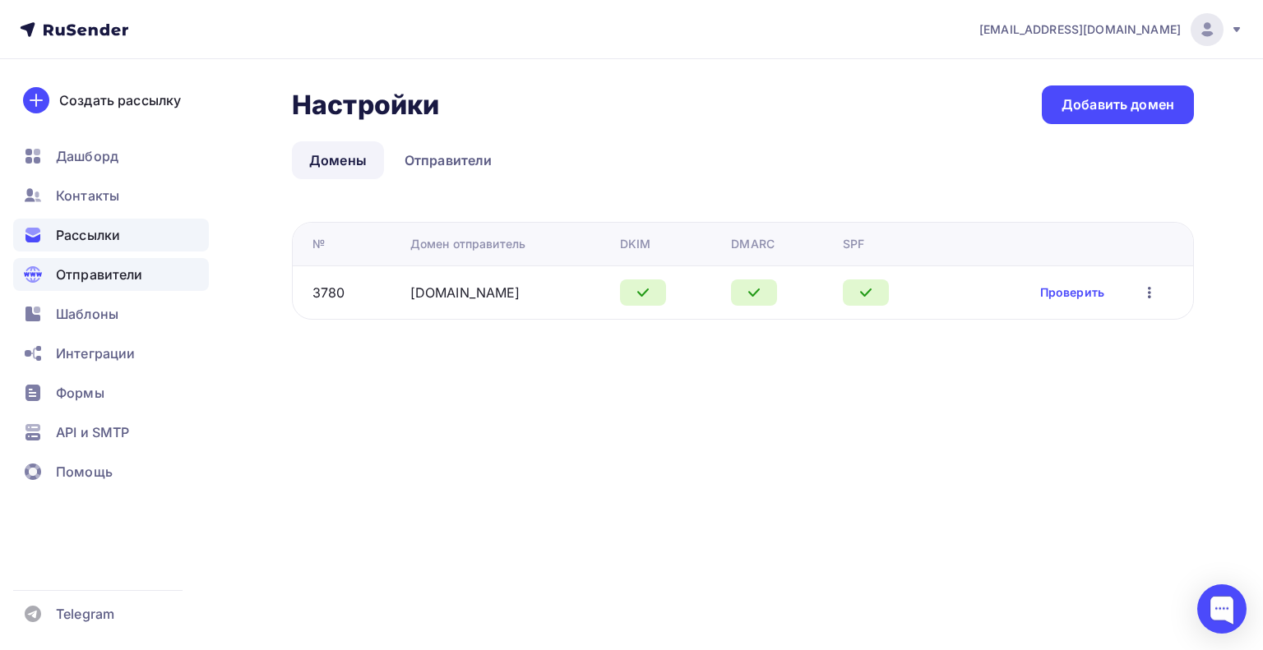
click at [130, 235] on div "Рассылки" at bounding box center [111, 235] width 196 height 33
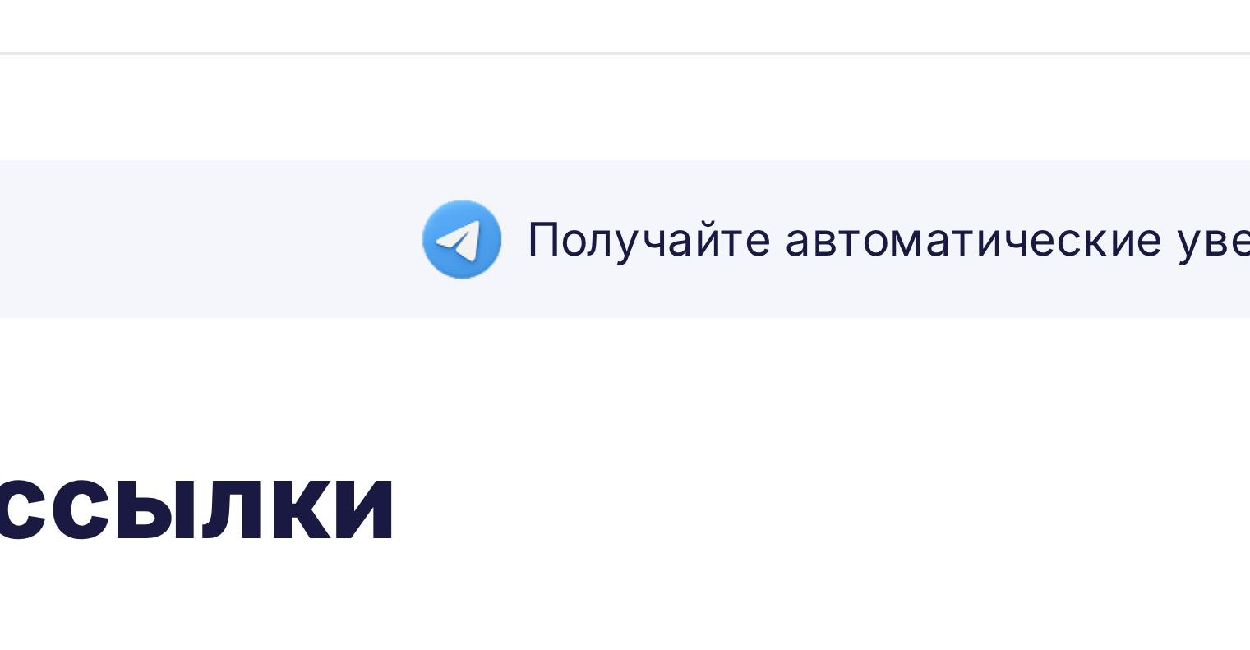
click at [521, 150] on div "Получайте автоматические уведомления о статусе ваших рассылок прямо в Telegram.…" at bounding box center [736, 396] width 889 height 623
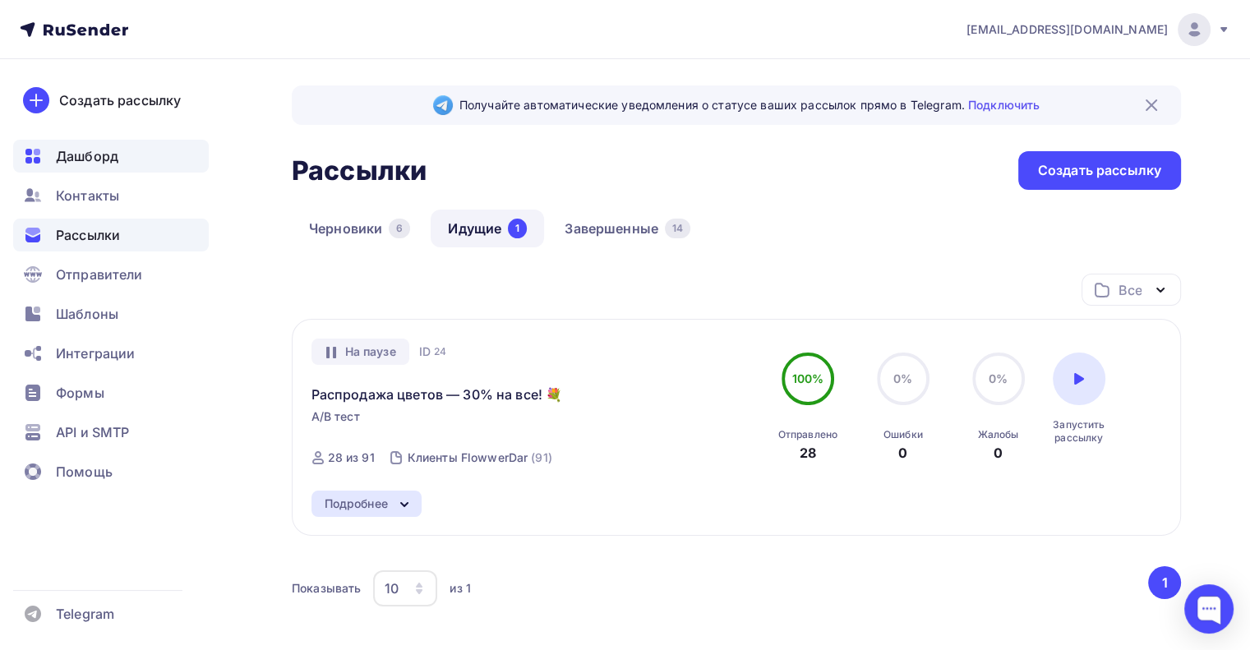
click at [94, 156] on span "Дашборд" at bounding box center [87, 156] width 62 height 20
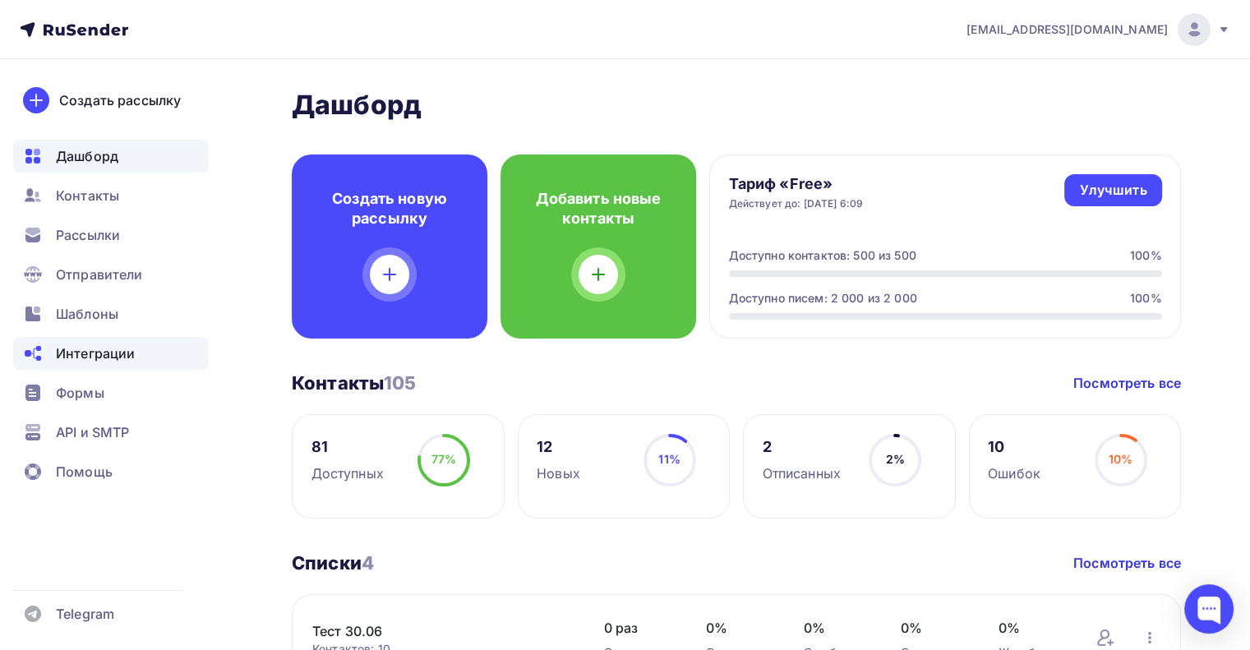
click at [125, 342] on div "Интеграции" at bounding box center [111, 353] width 196 height 33
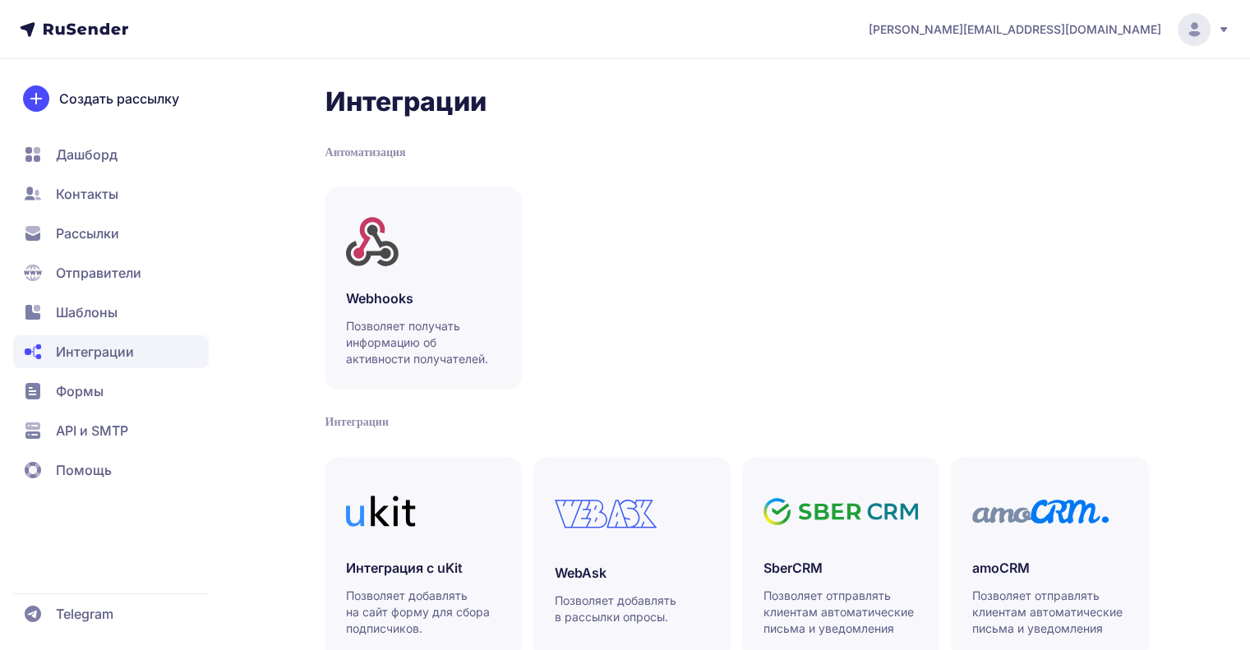
click at [113, 318] on span "Шаблоны" at bounding box center [87, 313] width 62 height 20
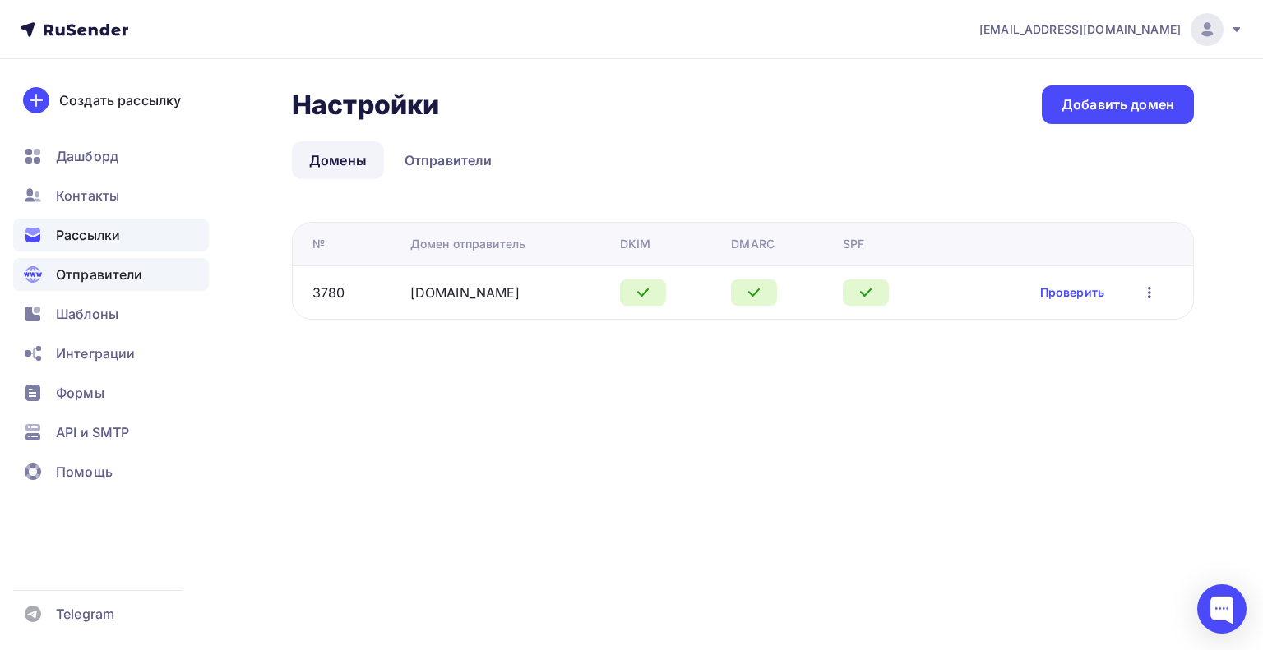
click at [120, 243] on span "Рассылки" at bounding box center [88, 235] width 64 height 20
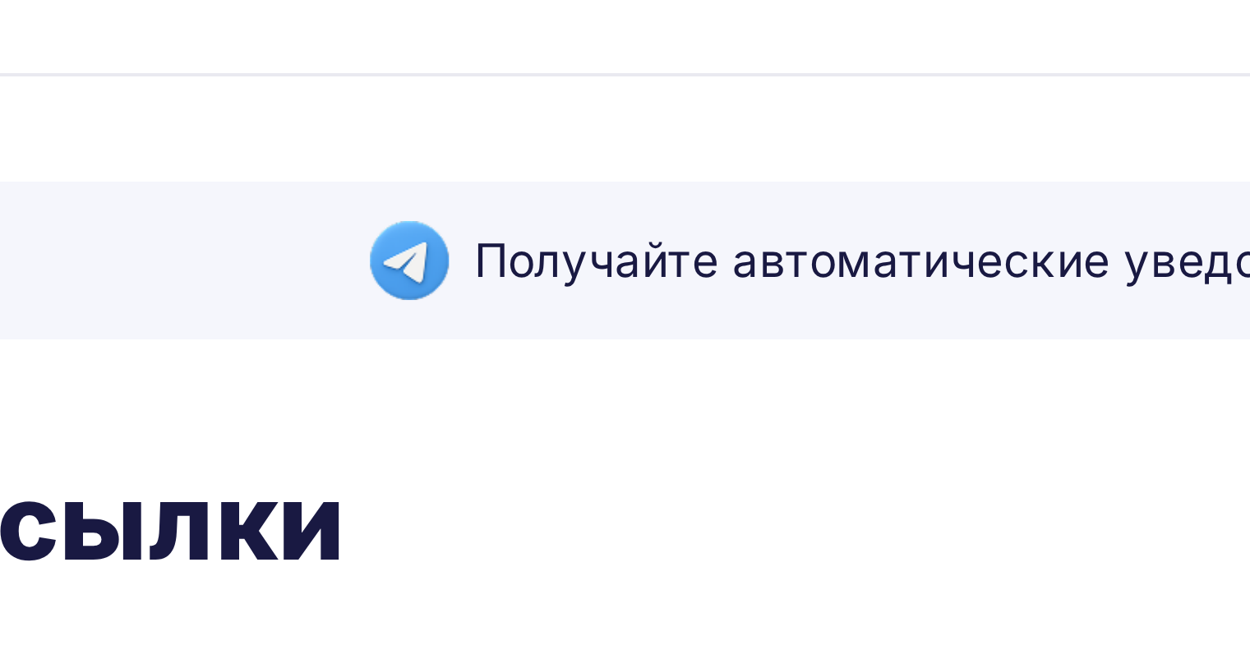
drag, startPoint x: 437, startPoint y: 99, endPoint x: 424, endPoint y: 82, distance: 21.7
click at [424, 82] on div "Получайте автоматические уведомления о статусе ваших рассылок прямо в Telegram.…" at bounding box center [625, 416] width 1250 height 715
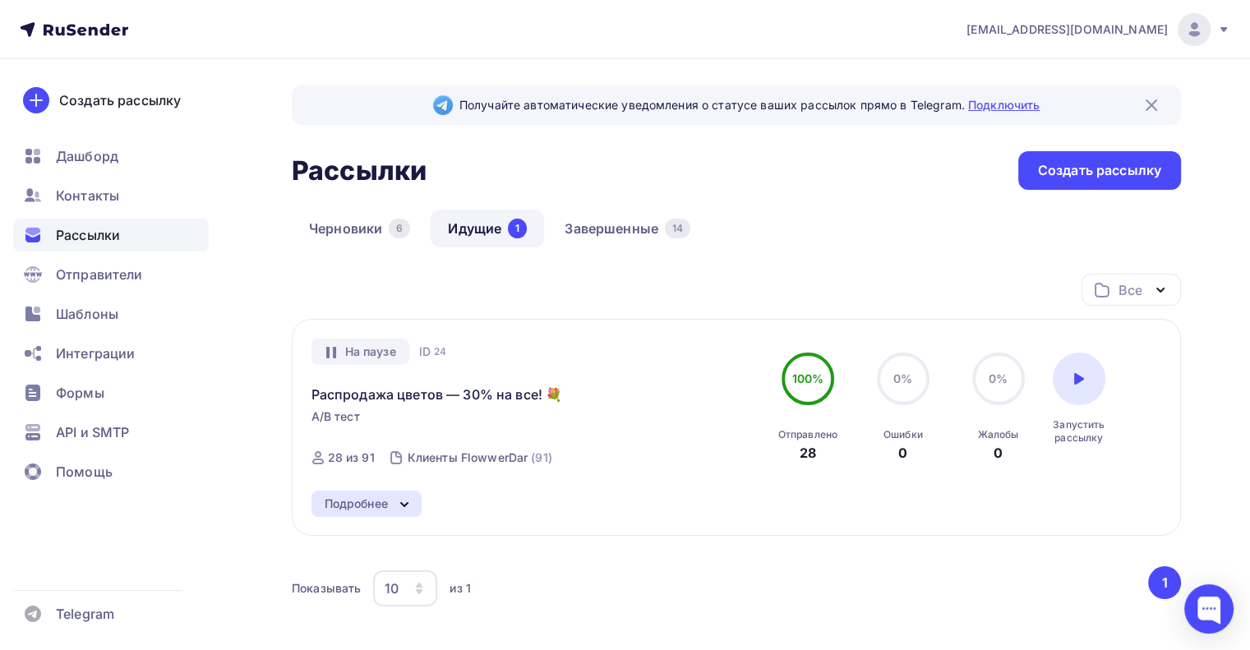
click at [989, 106] on link "Подключить" at bounding box center [1004, 105] width 72 height 14
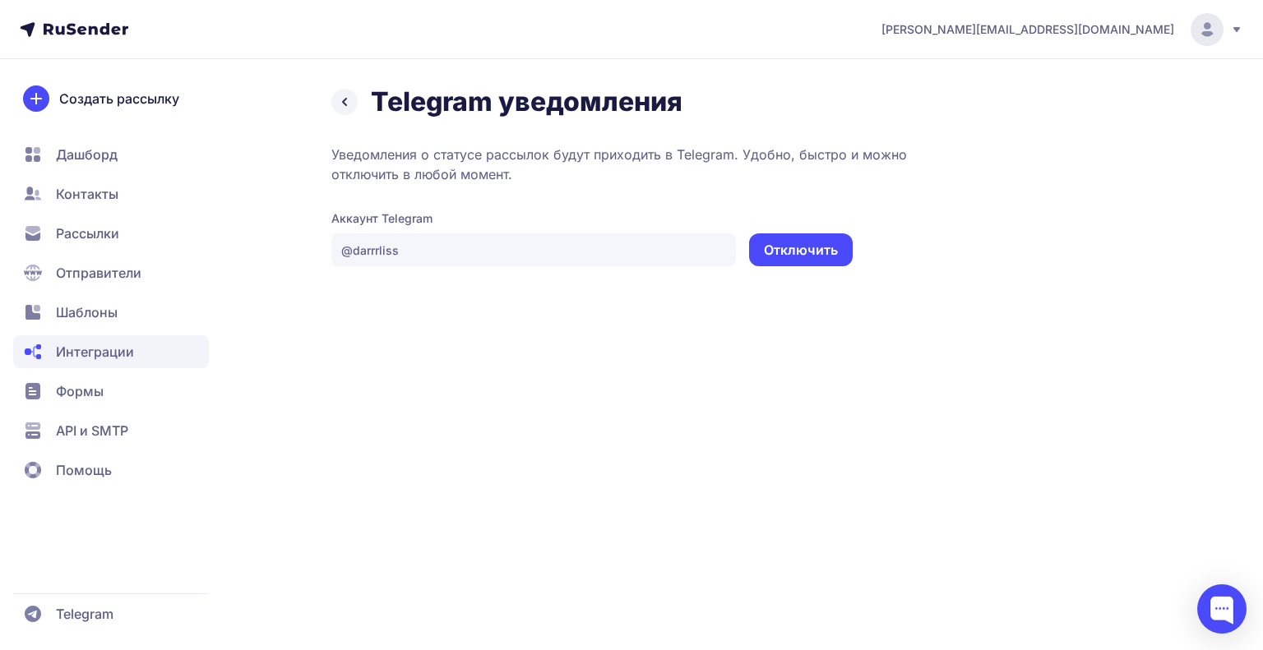
click at [154, 386] on span "Формы" at bounding box center [111, 391] width 196 height 33
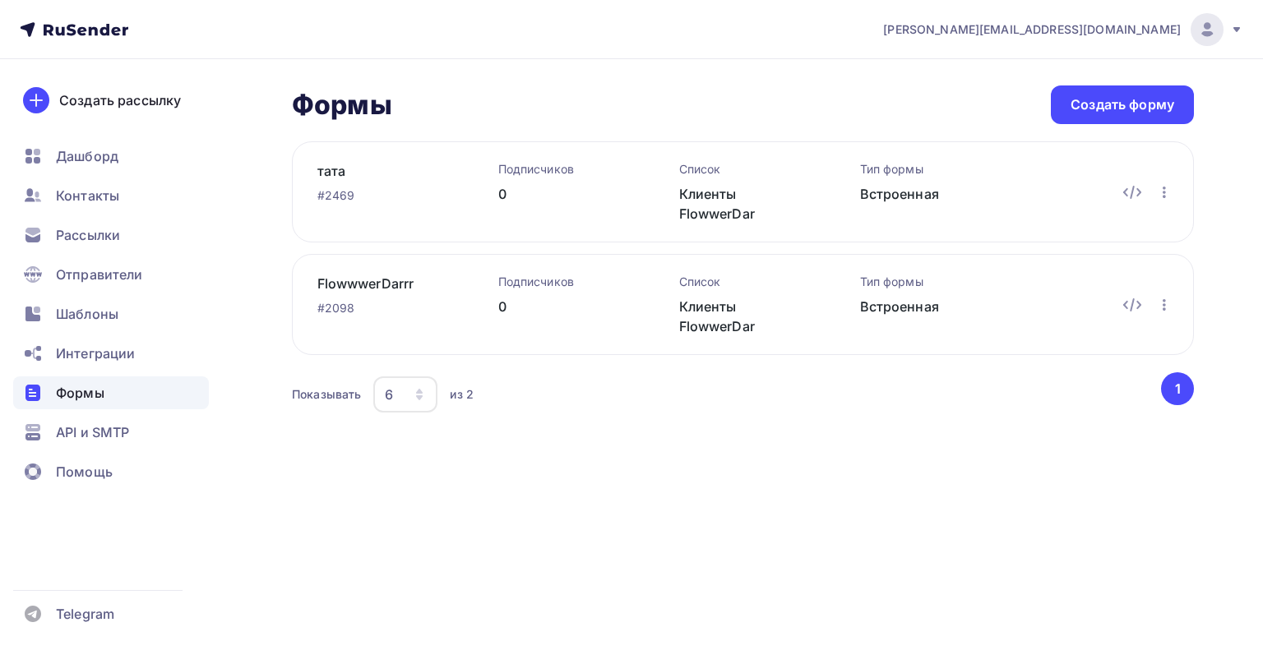
click at [62, 32] on icon at bounding box center [60, 30] width 9 height 9
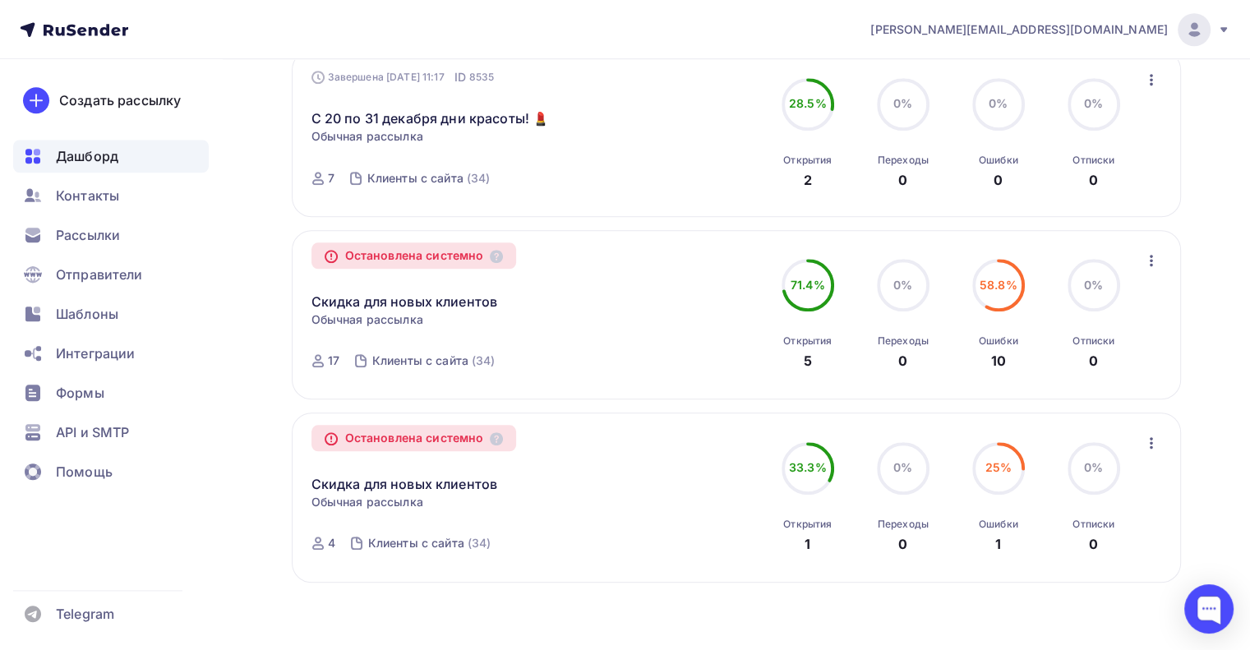
scroll to position [1541, 0]
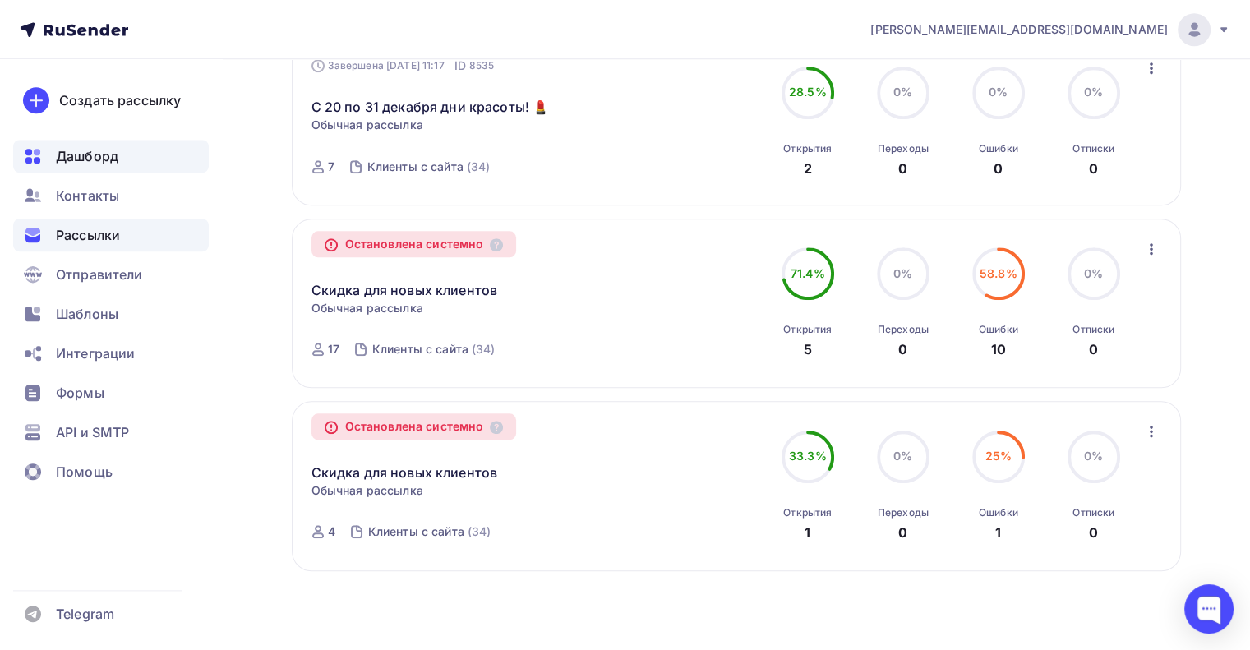
click at [143, 226] on div "Рассылки" at bounding box center [111, 235] width 196 height 33
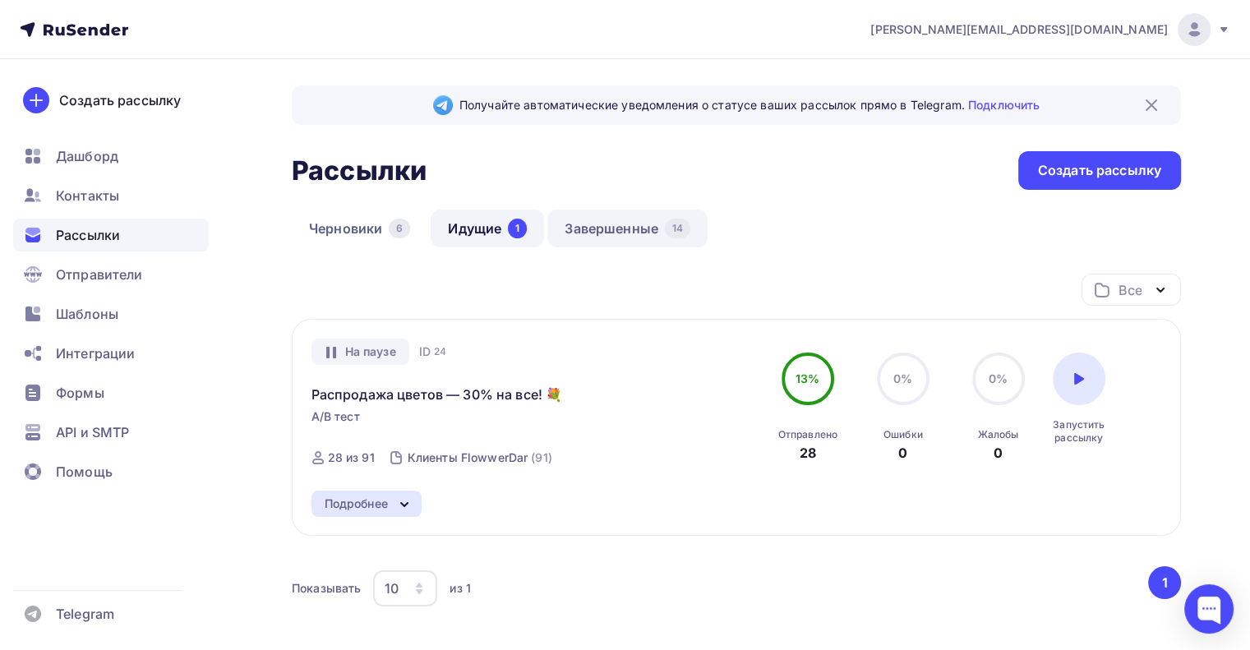
click at [597, 236] on link "Завершенные 14" at bounding box center [627, 229] width 160 height 38
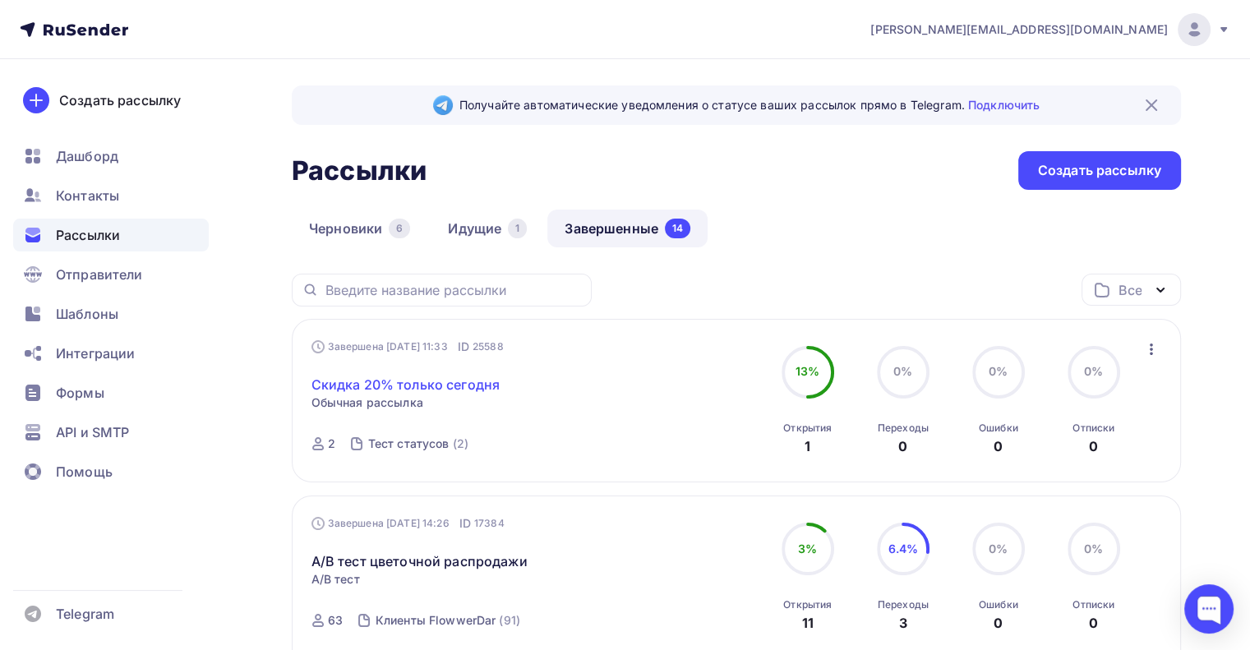
click at [398, 384] on link "Скидка 20% только сегодня" at bounding box center [406, 385] width 189 height 20
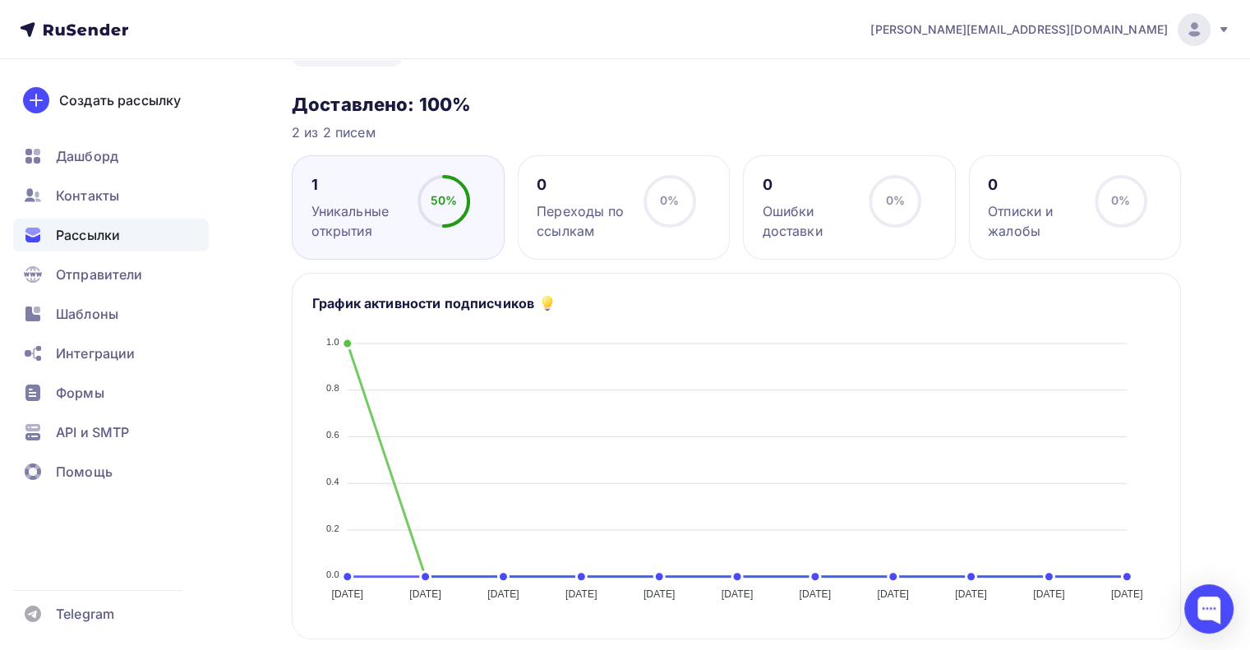
scroll to position [33, 0]
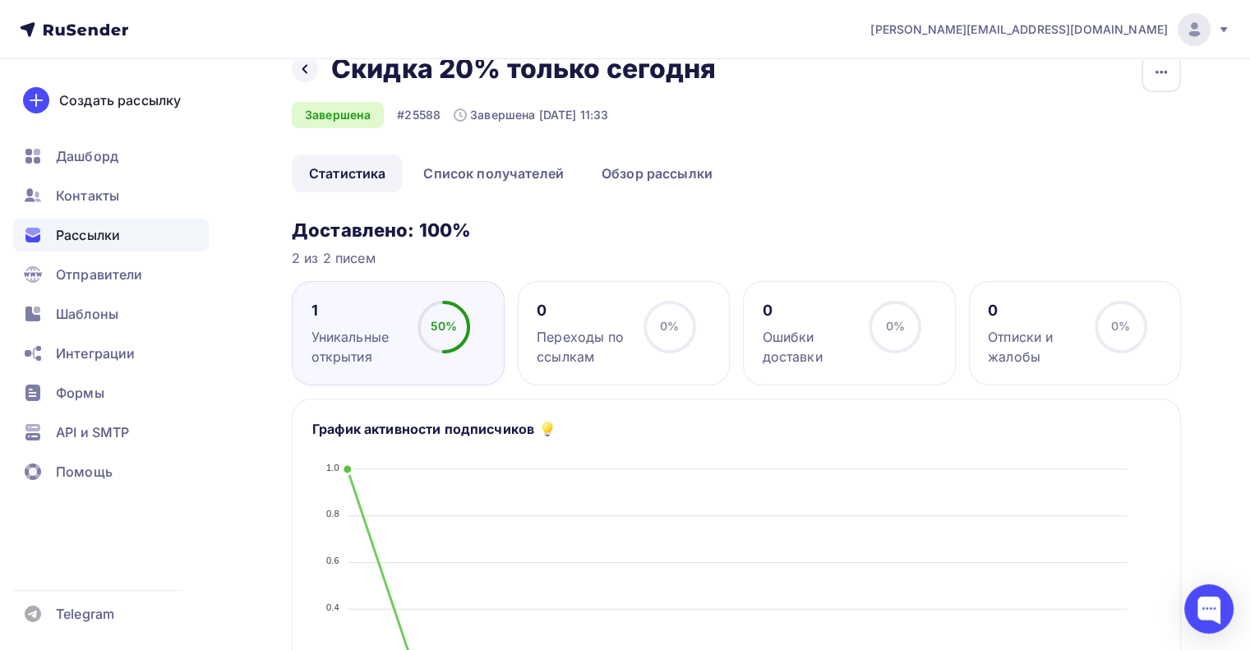
click at [577, 307] on div "0" at bounding box center [583, 311] width 92 height 20
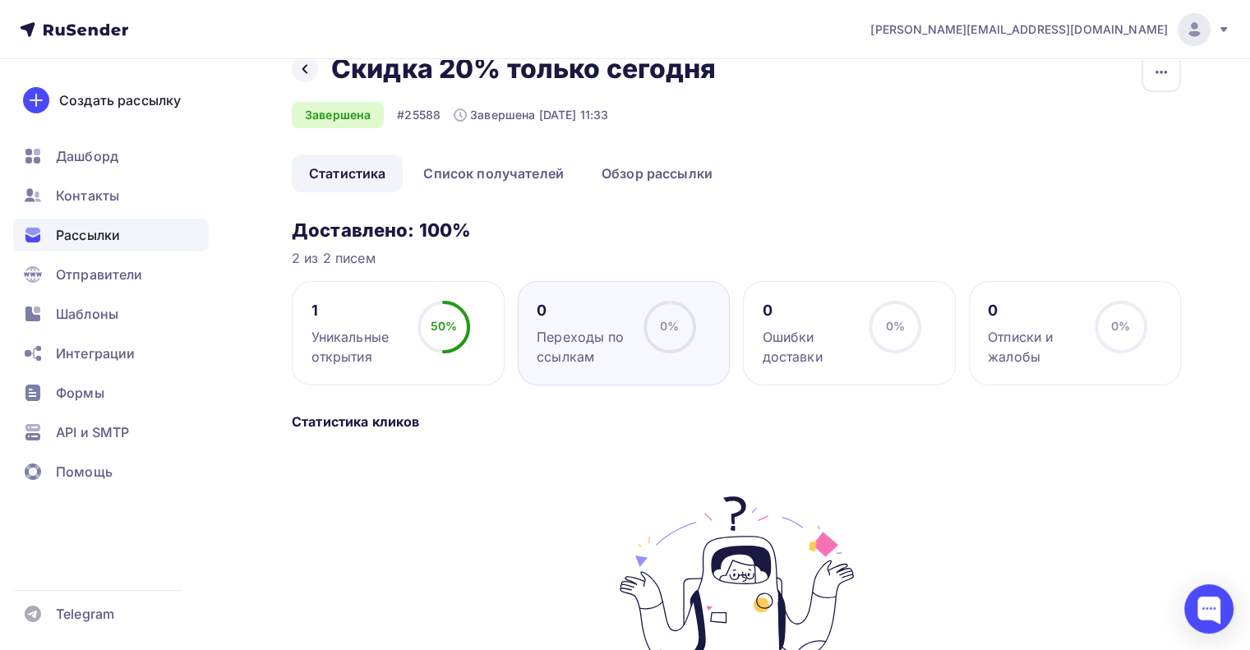
scroll to position [266, 0]
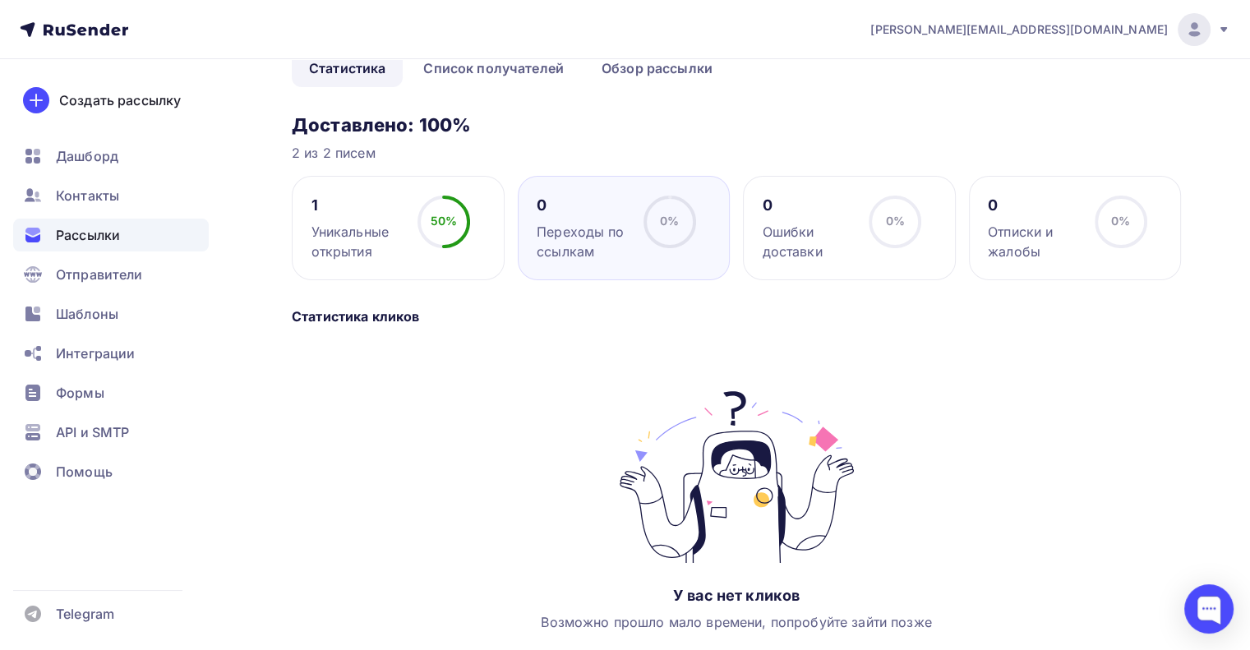
click at [804, 250] on div "Ошибки доставки" at bounding box center [809, 241] width 92 height 39
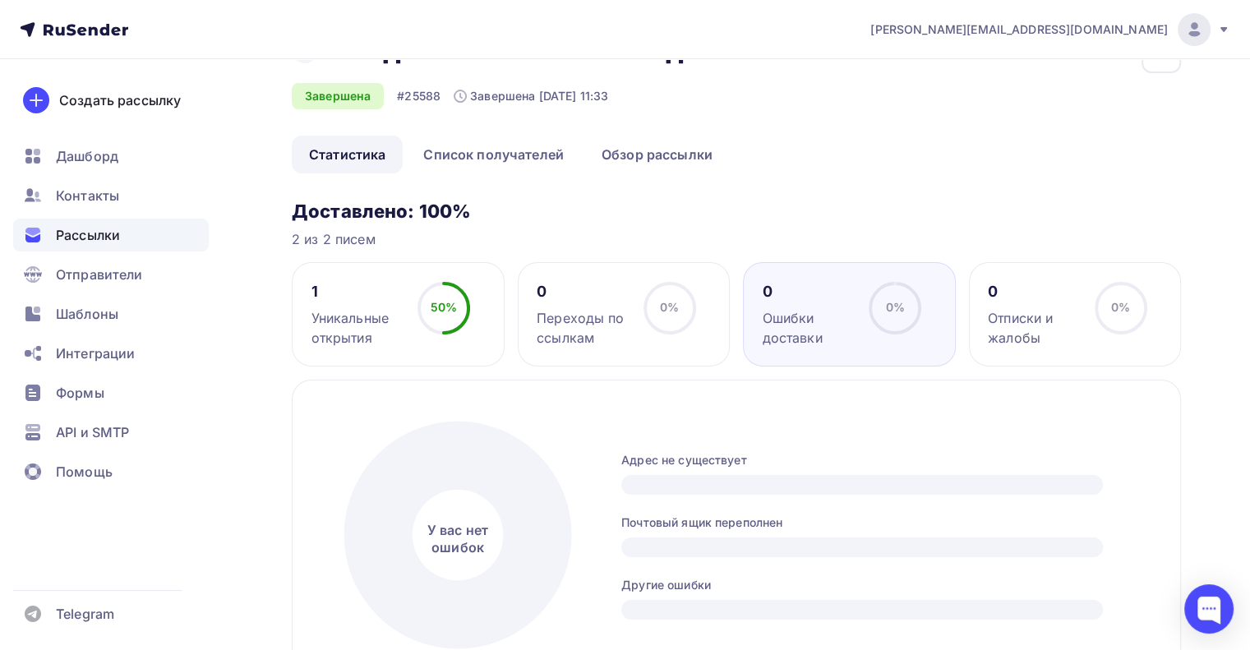
scroll to position [53, 0]
click at [1080, 317] on div "0% 0%" at bounding box center [1121, 314] width 82 height 66
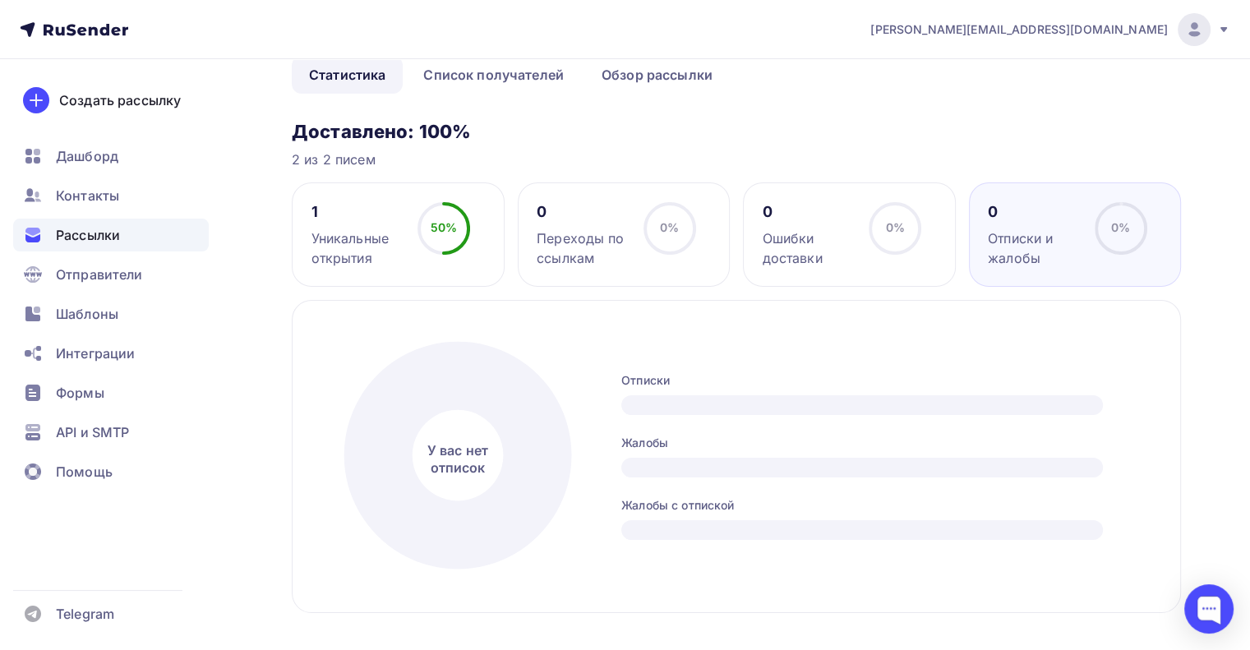
scroll to position [0, 0]
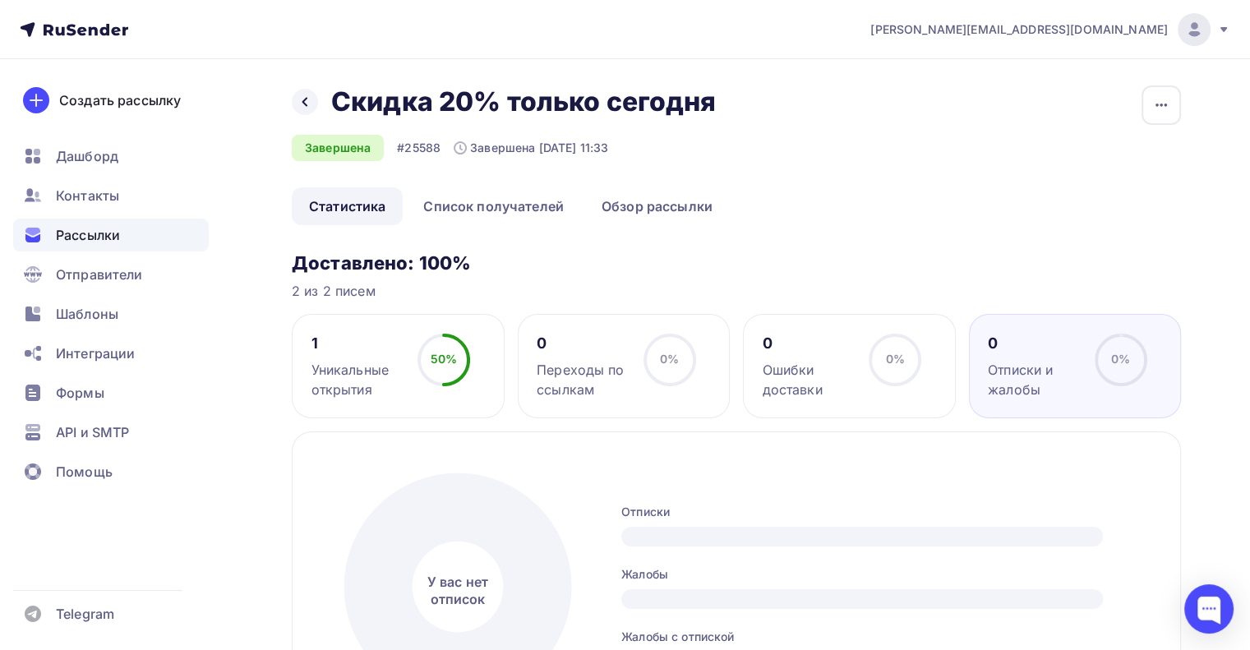
click at [148, 238] on div "Рассылки" at bounding box center [111, 235] width 196 height 33
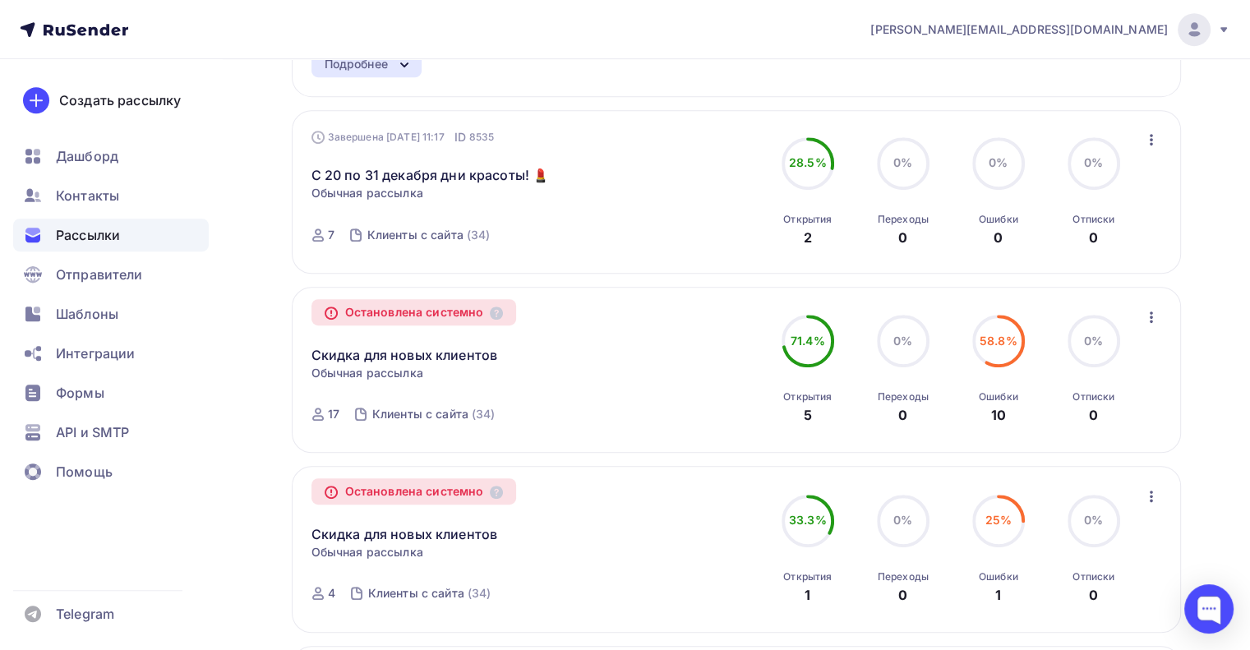
scroll to position [989, 0]
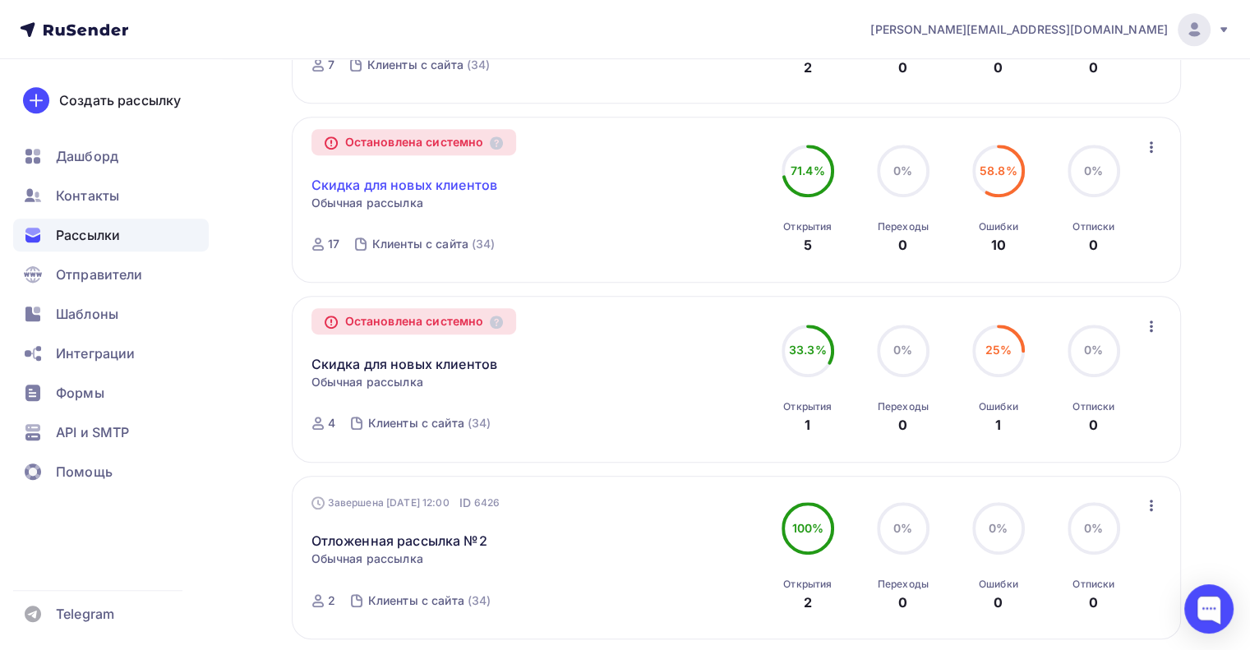
click at [409, 187] on link "Скидка для новых клиентов" at bounding box center [405, 185] width 187 height 20
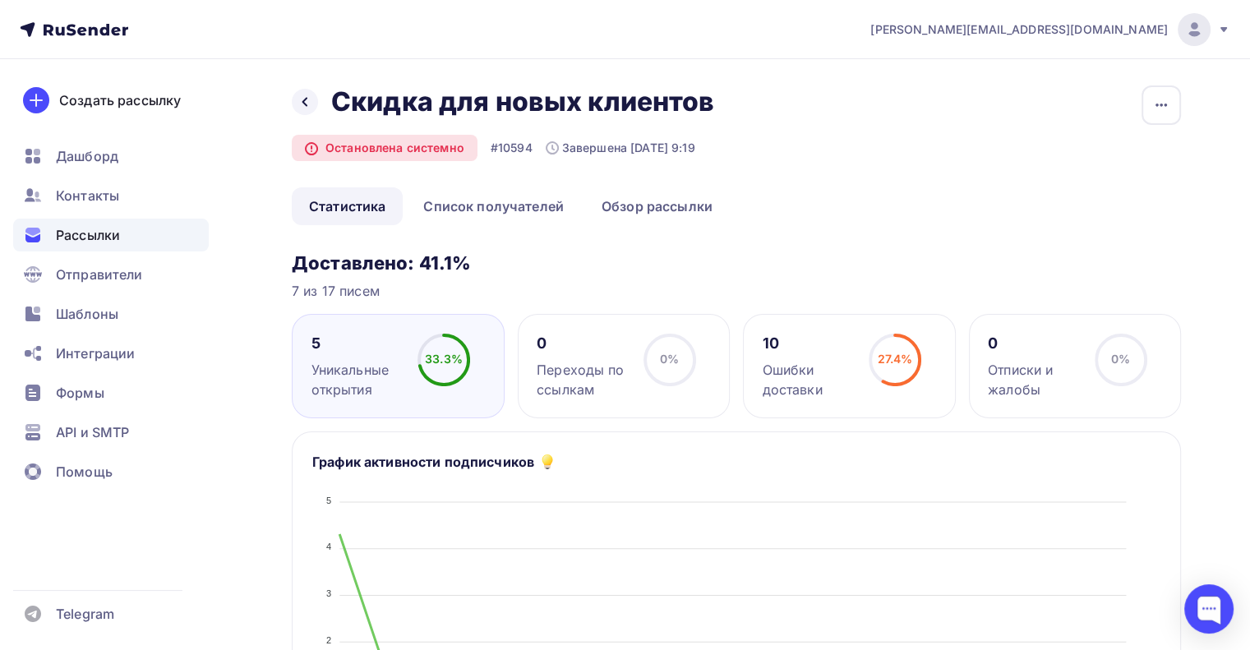
click at [822, 367] on div "Ошибки доставки" at bounding box center [809, 379] width 92 height 39
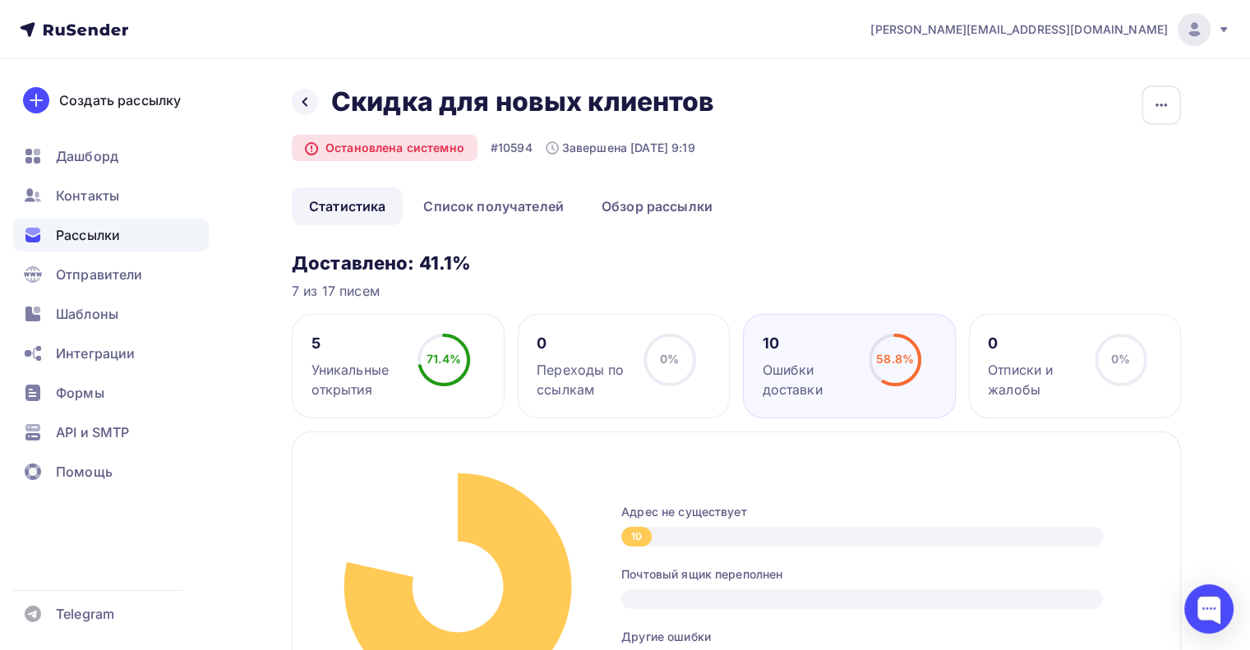
scroll to position [259, 0]
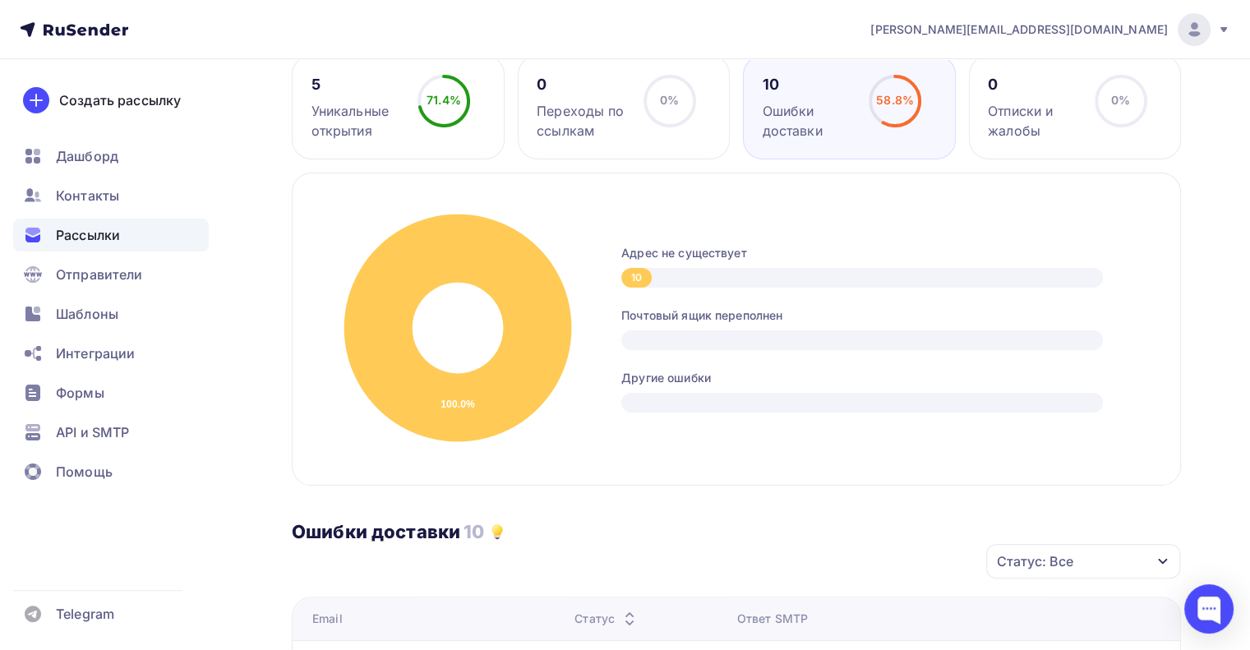
click at [390, 80] on div "5" at bounding box center [358, 85] width 92 height 20
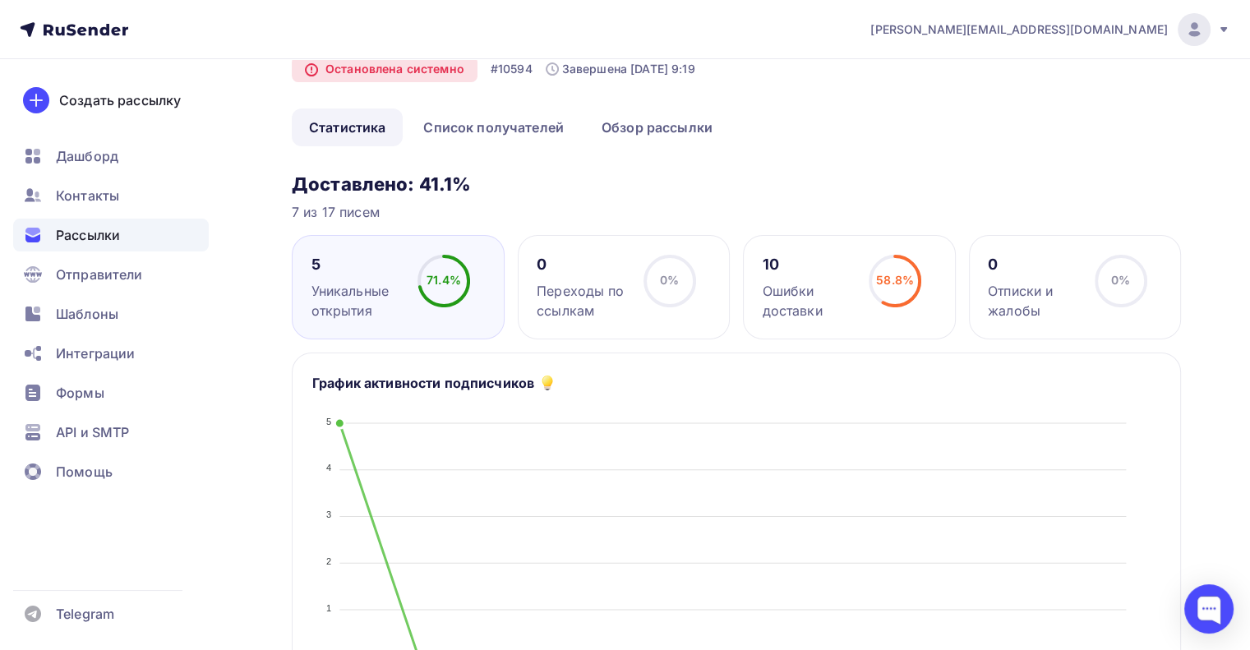
scroll to position [0, 0]
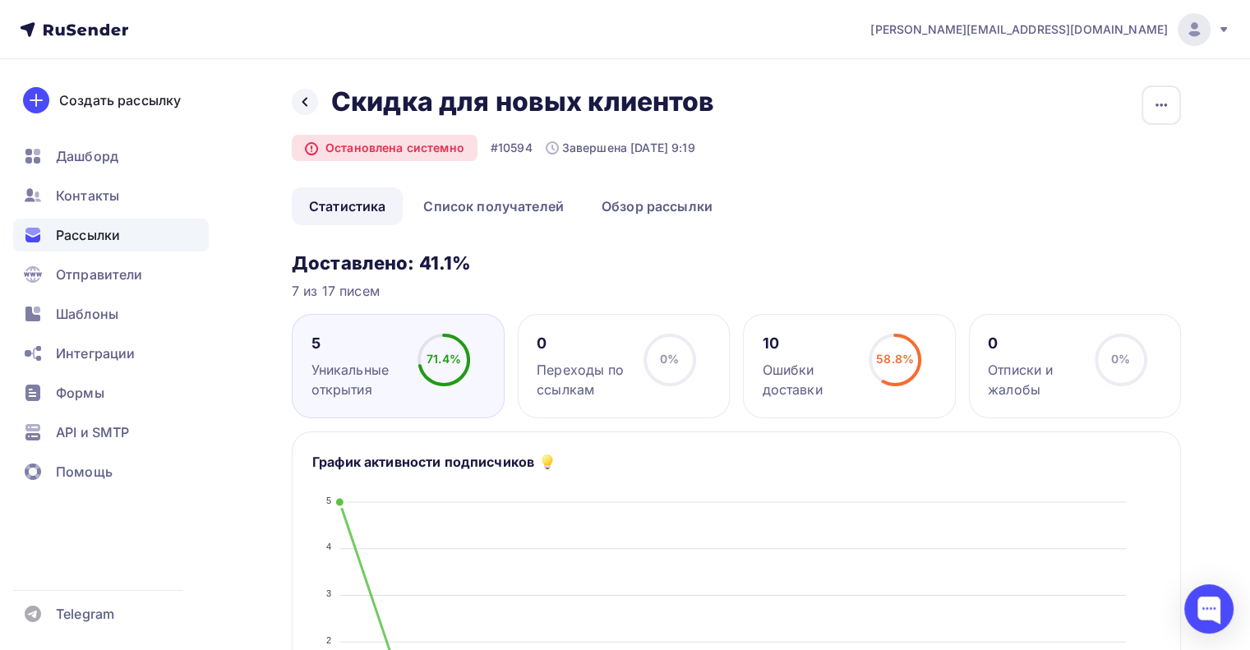
click at [820, 348] on div "10" at bounding box center [809, 344] width 92 height 20
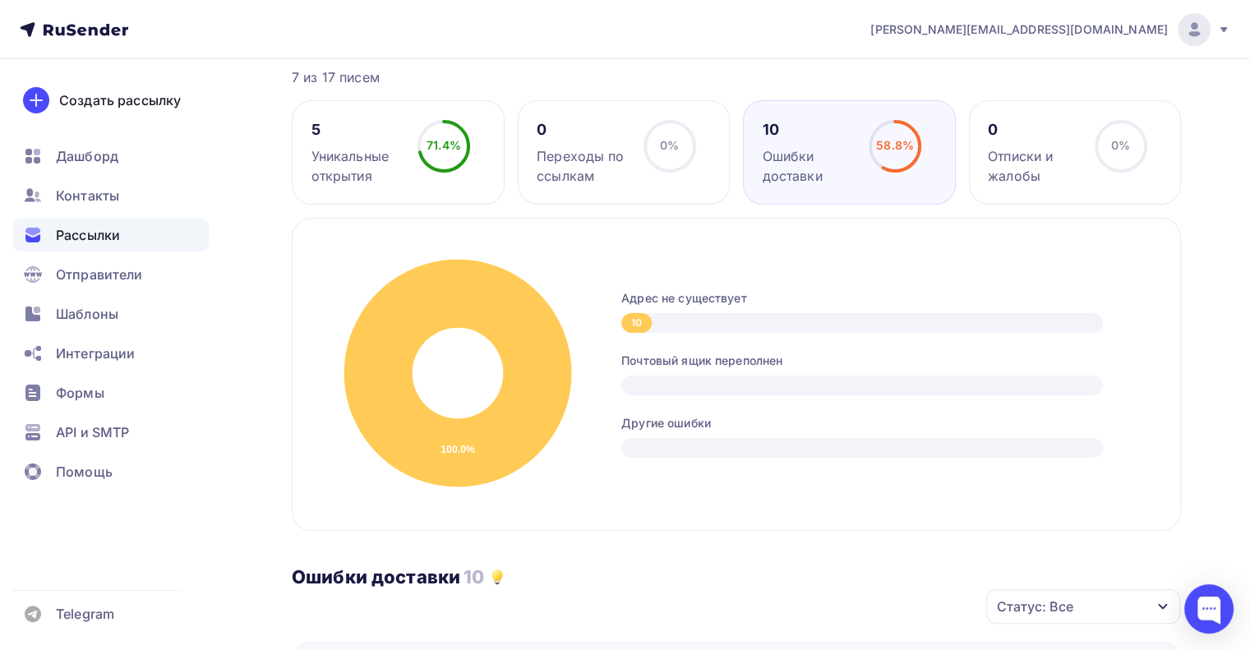
scroll to position [35, 0]
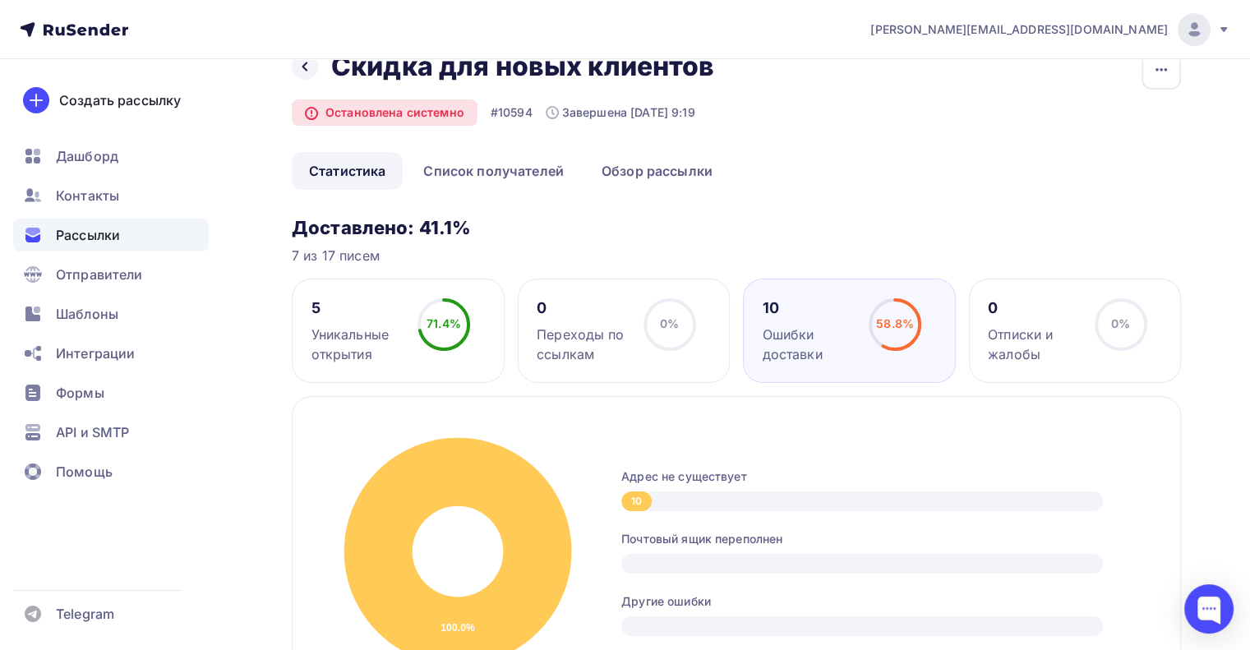
click at [1060, 329] on div "Отписки и жалобы" at bounding box center [1034, 344] width 92 height 39
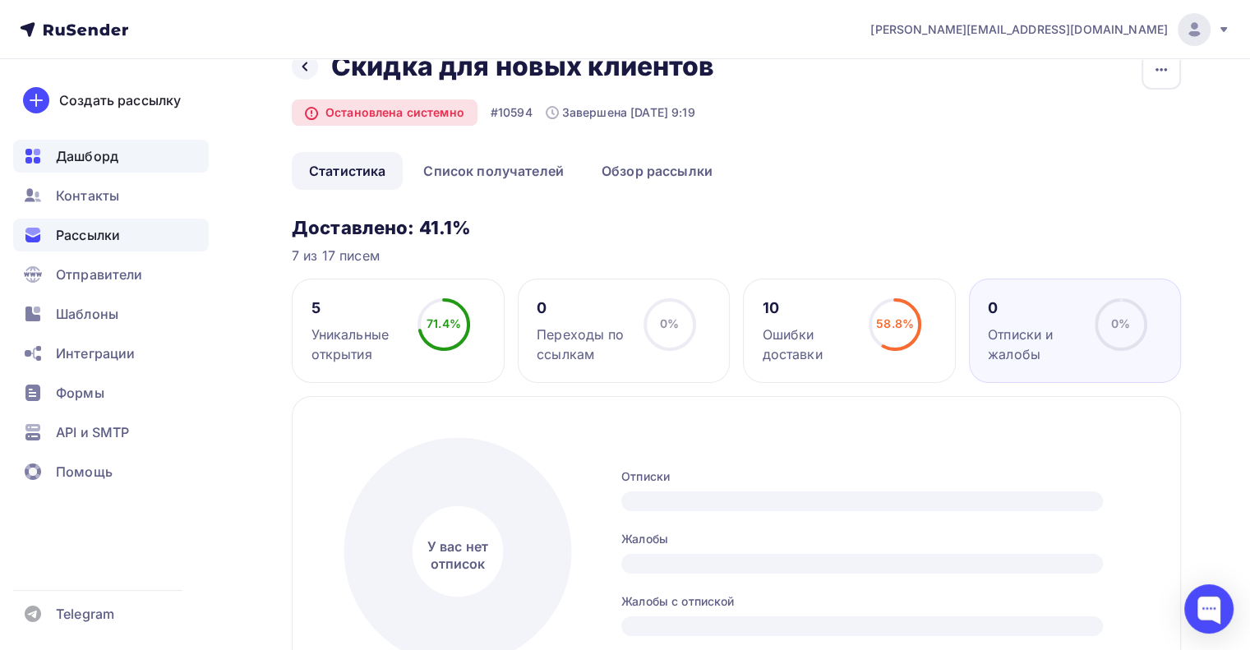
click at [164, 157] on div "Дашборд" at bounding box center [111, 156] width 196 height 33
